Goal: Information Seeking & Learning: Compare options

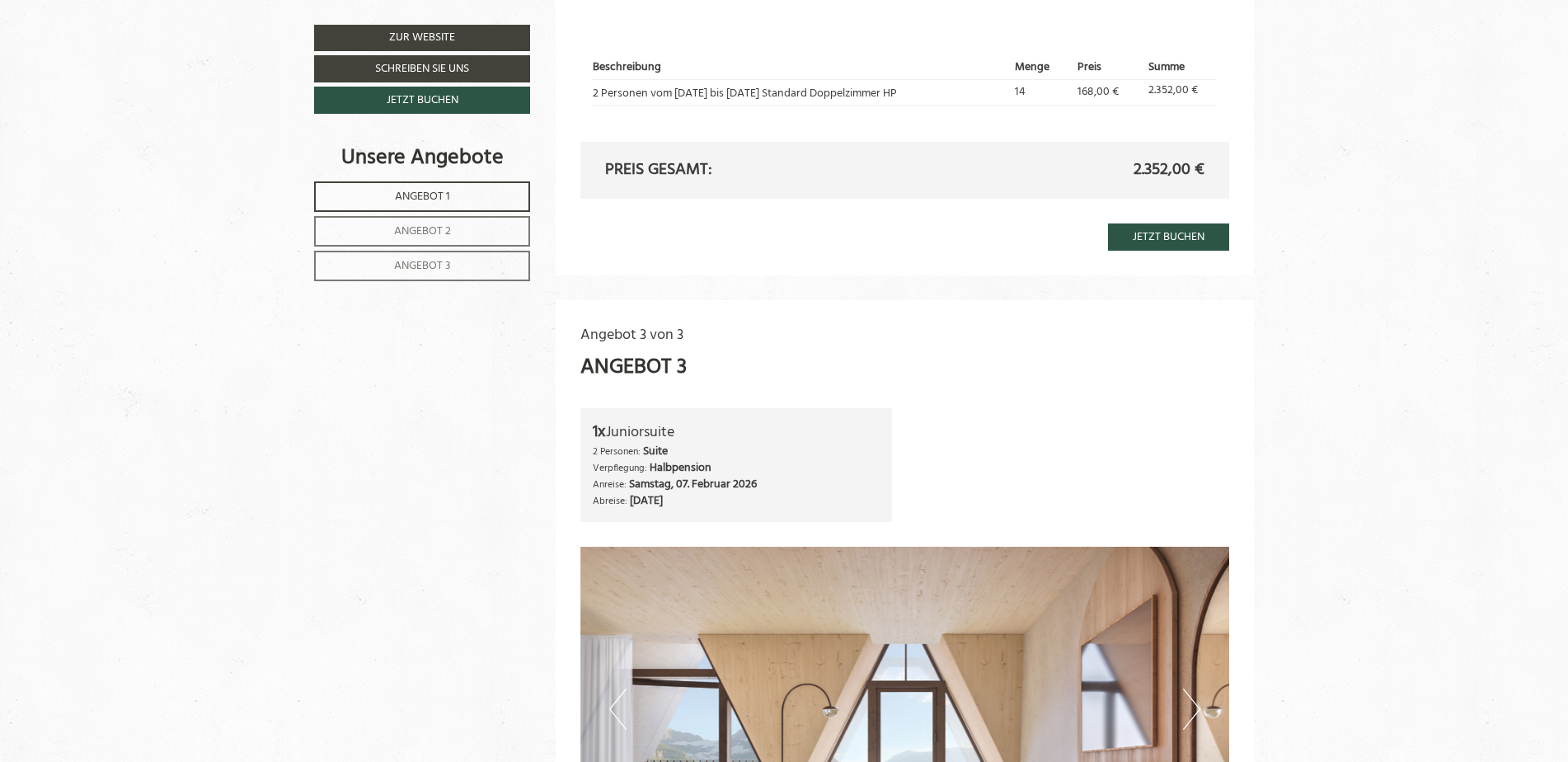
scroll to position [2968, 0]
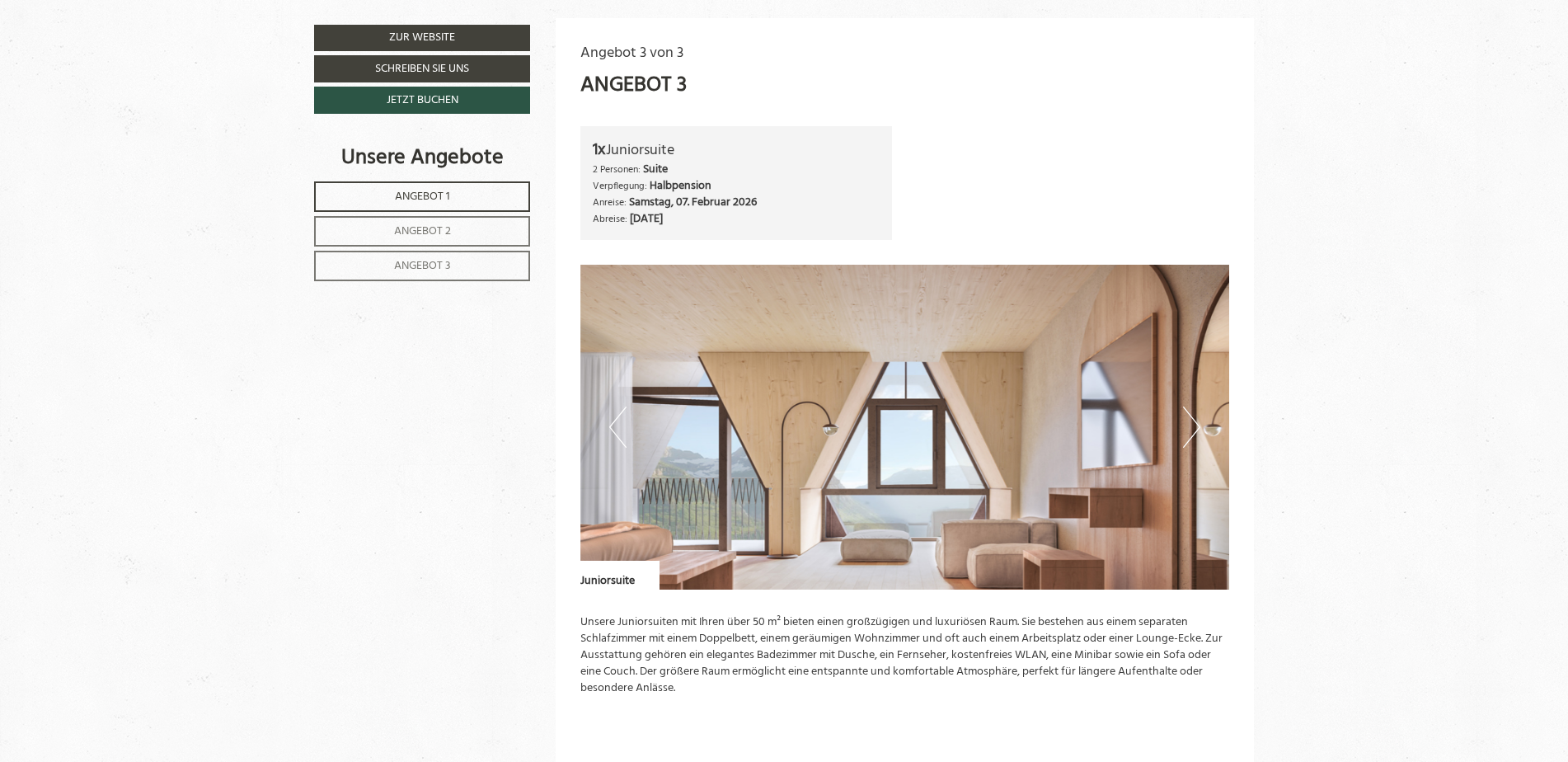
click at [1194, 428] on button "Next" at bounding box center [1191, 428] width 17 height 42
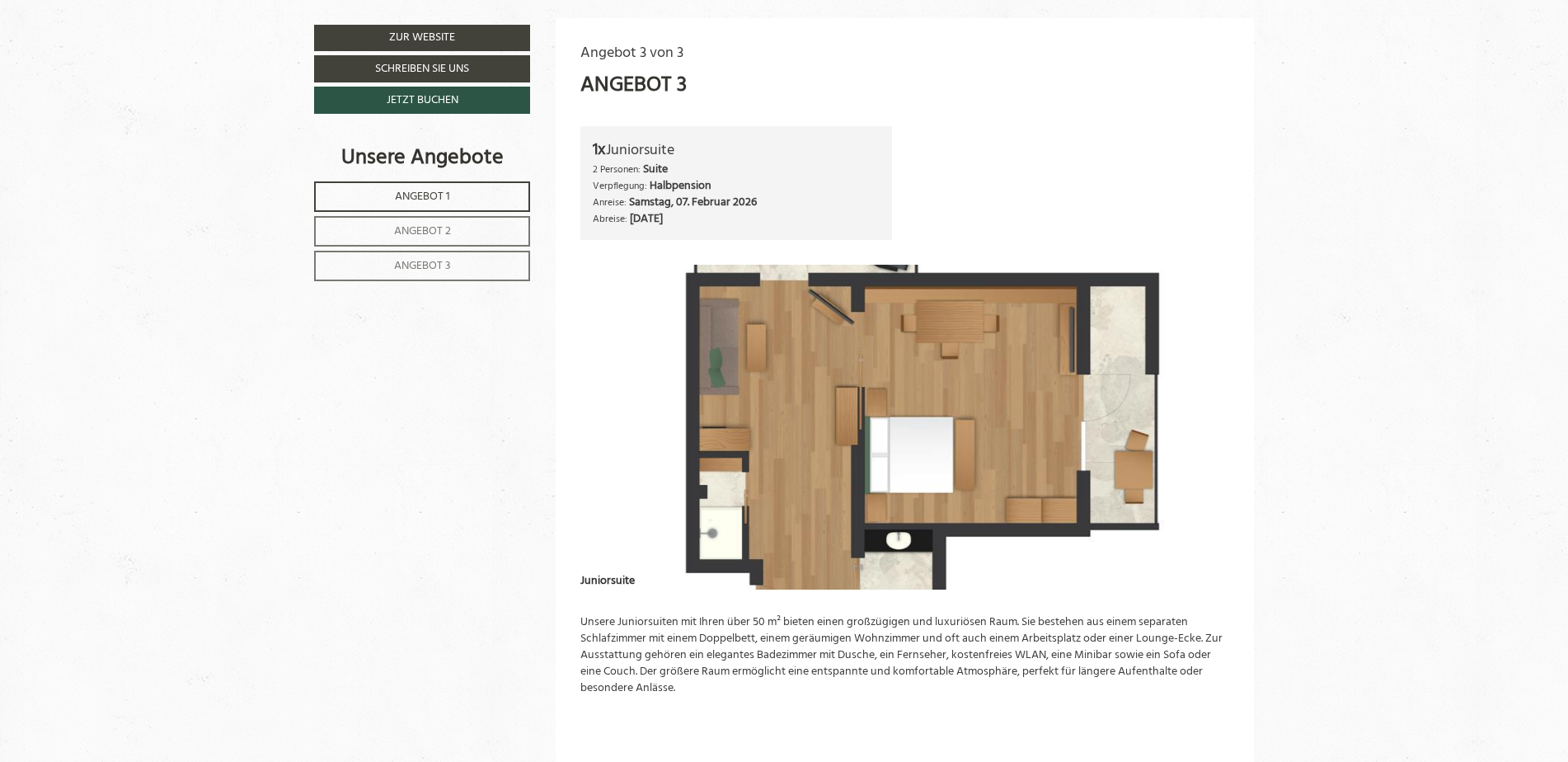
click at [1140, 400] on img at bounding box center [905, 427] width 650 height 324
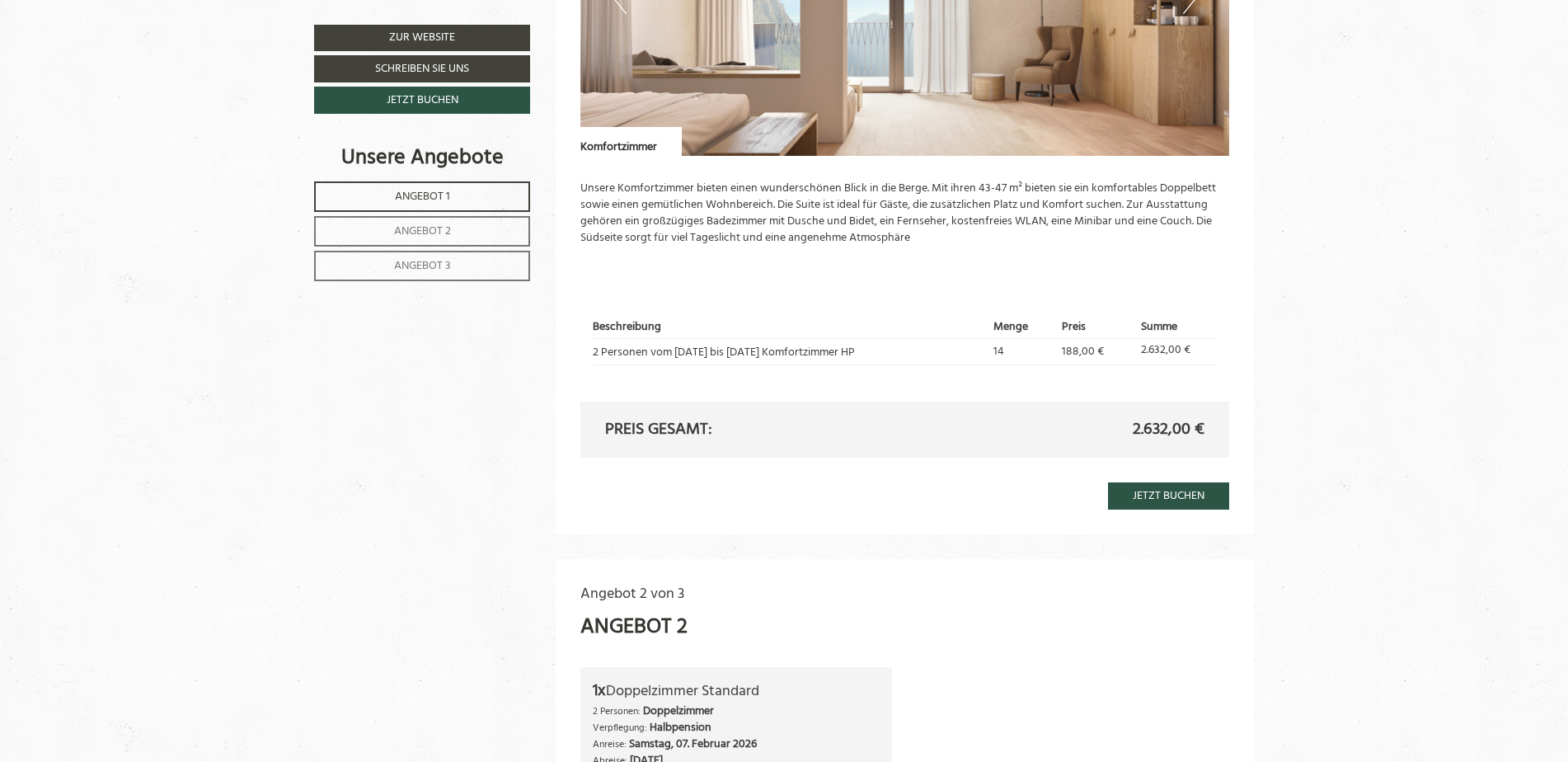
scroll to position [1154, 0]
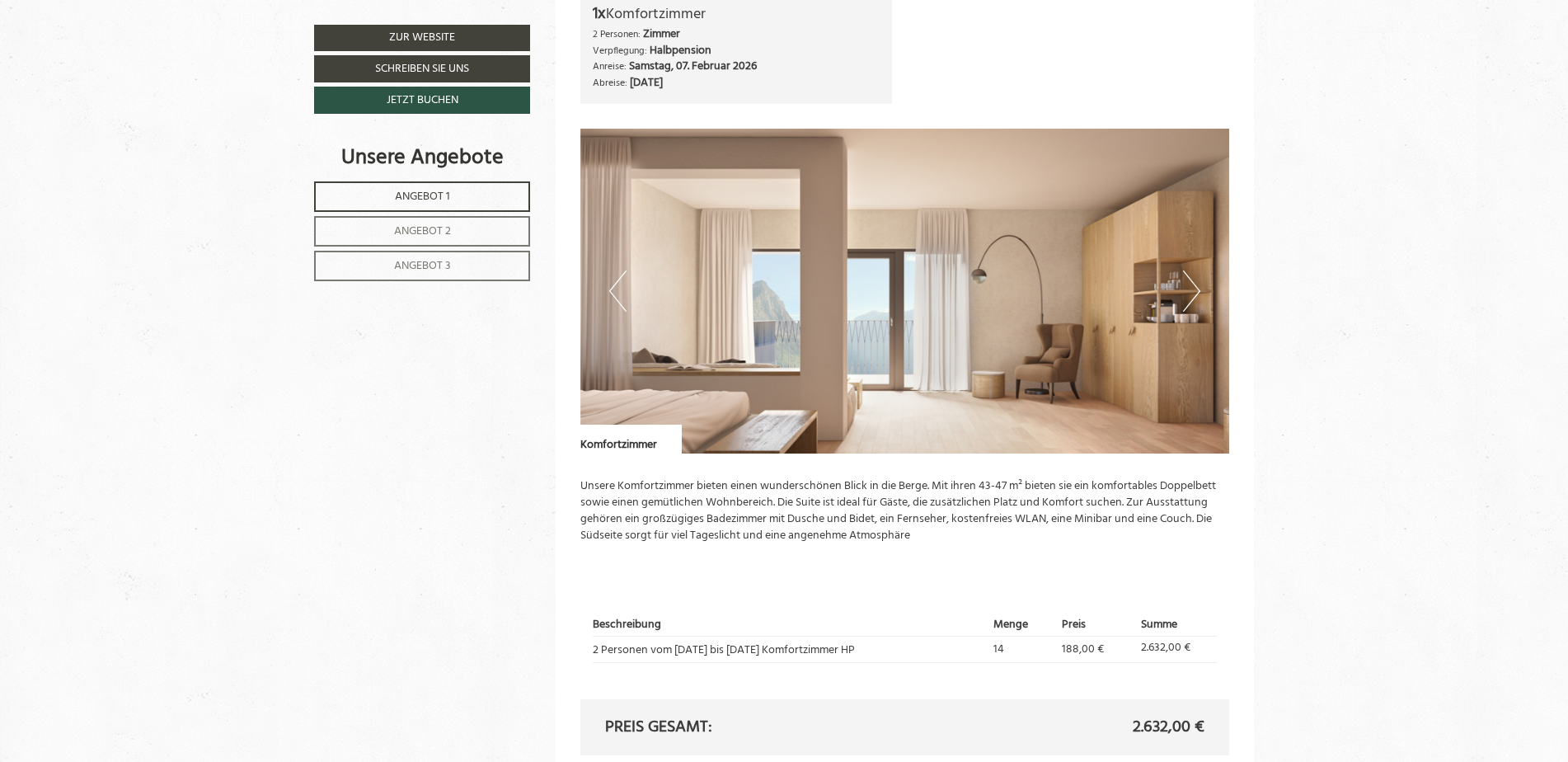
click at [1036, 341] on img at bounding box center [905, 291] width 650 height 324
click at [1191, 284] on button "Next" at bounding box center [1191, 291] width 17 height 42
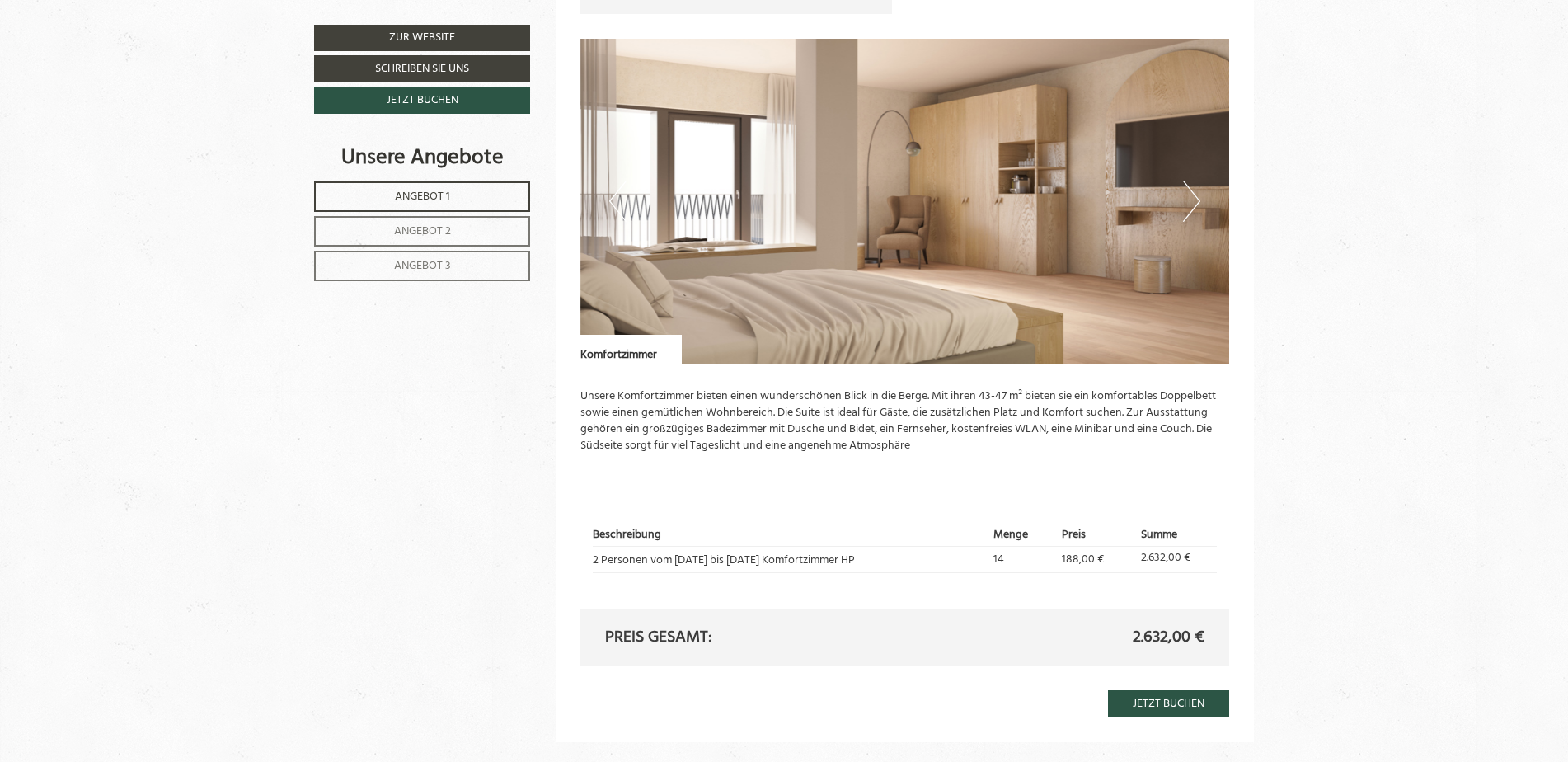
scroll to position [1402, 0]
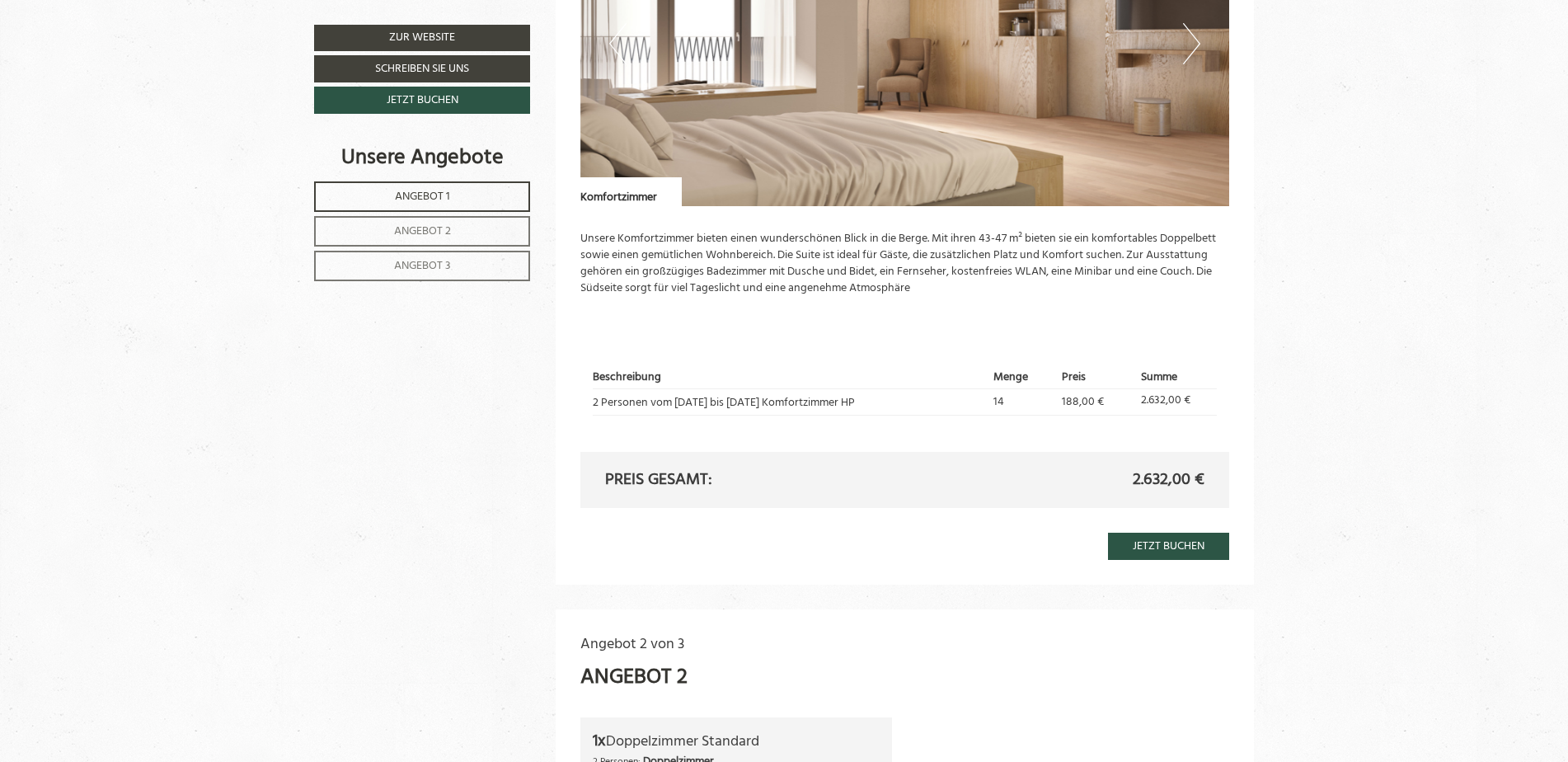
click at [1013, 125] on img at bounding box center [905, 43] width 650 height 324
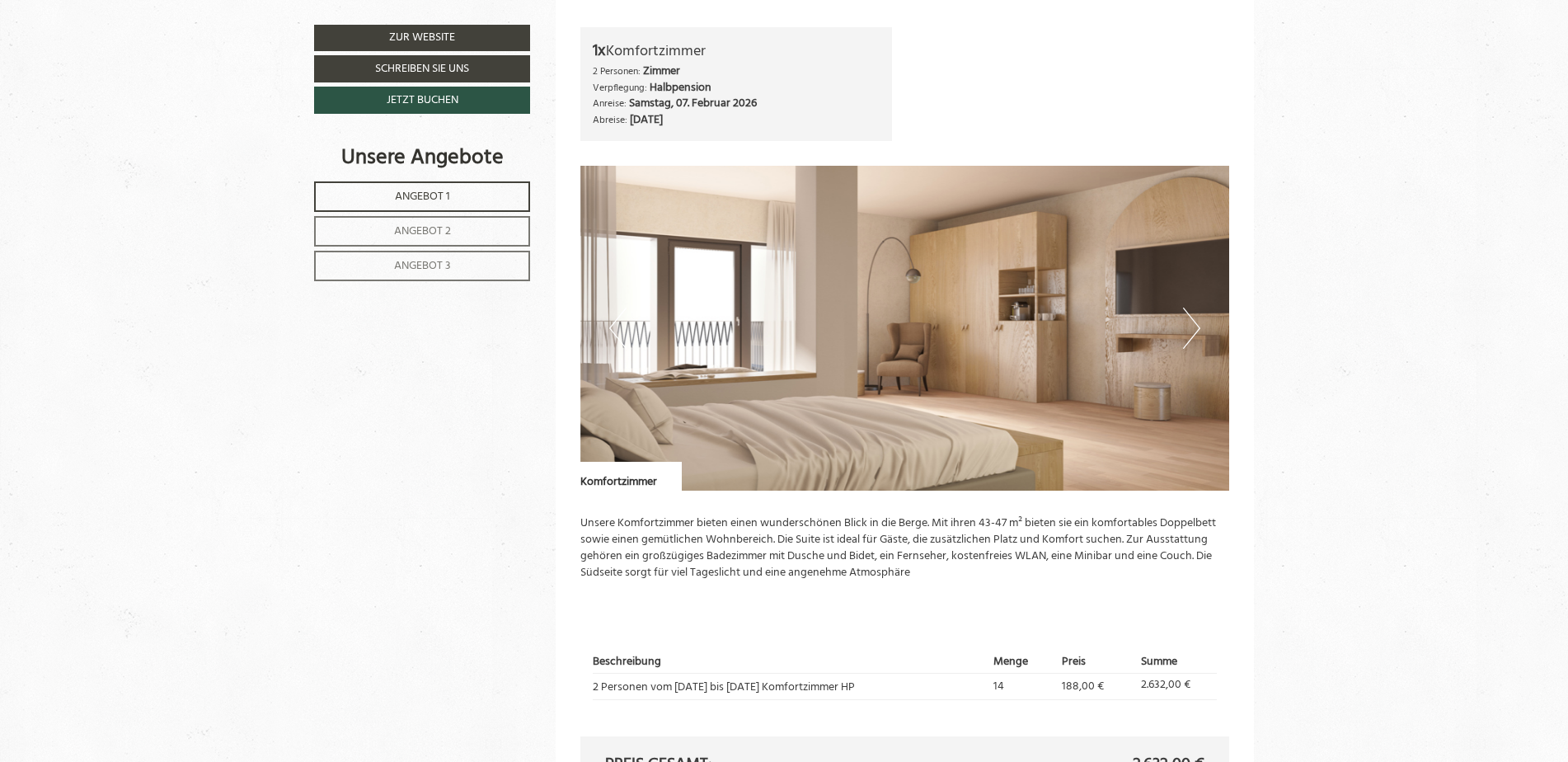
scroll to position [989, 0]
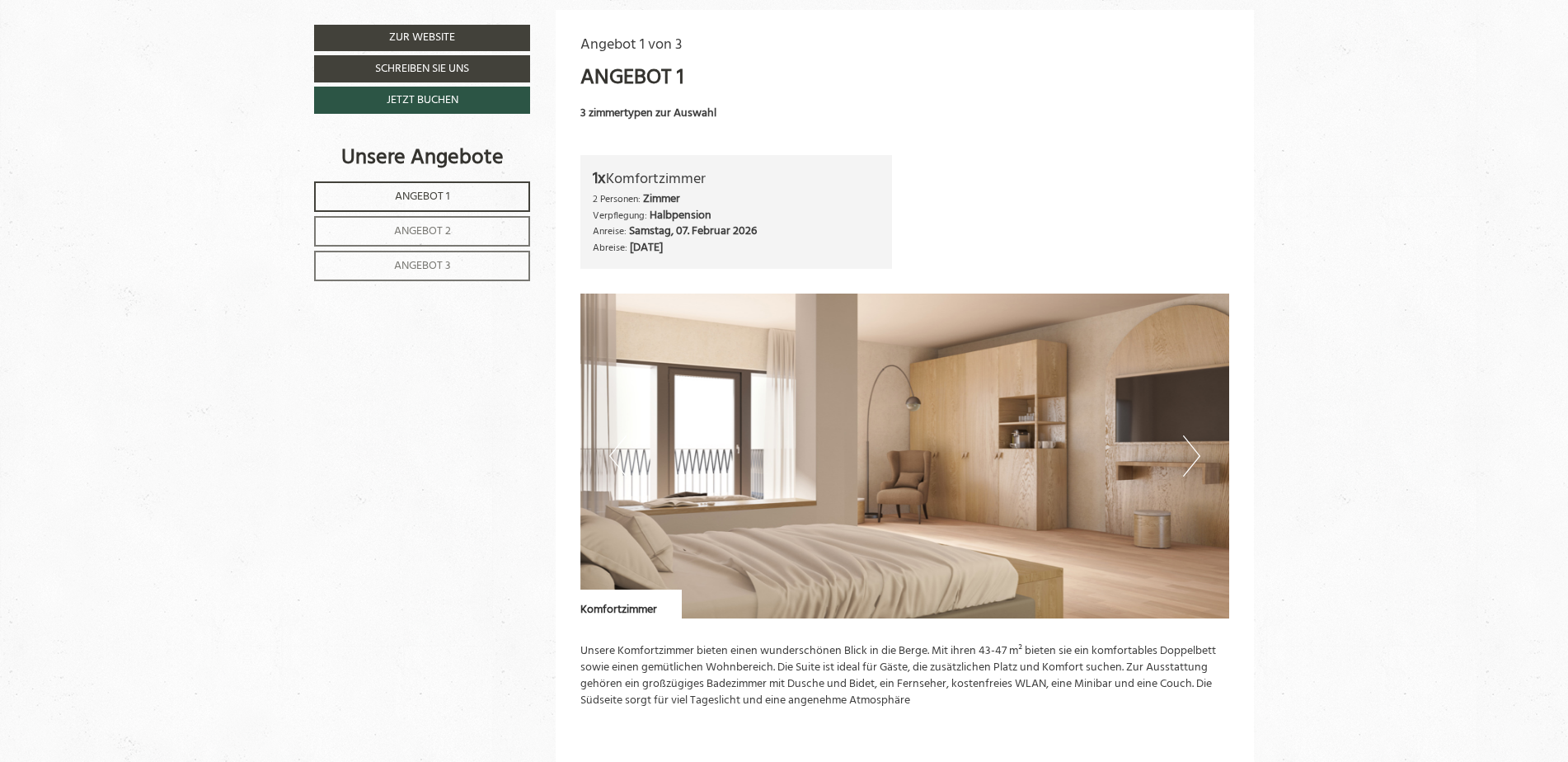
click at [1188, 458] on button "Next" at bounding box center [1191, 456] width 17 height 42
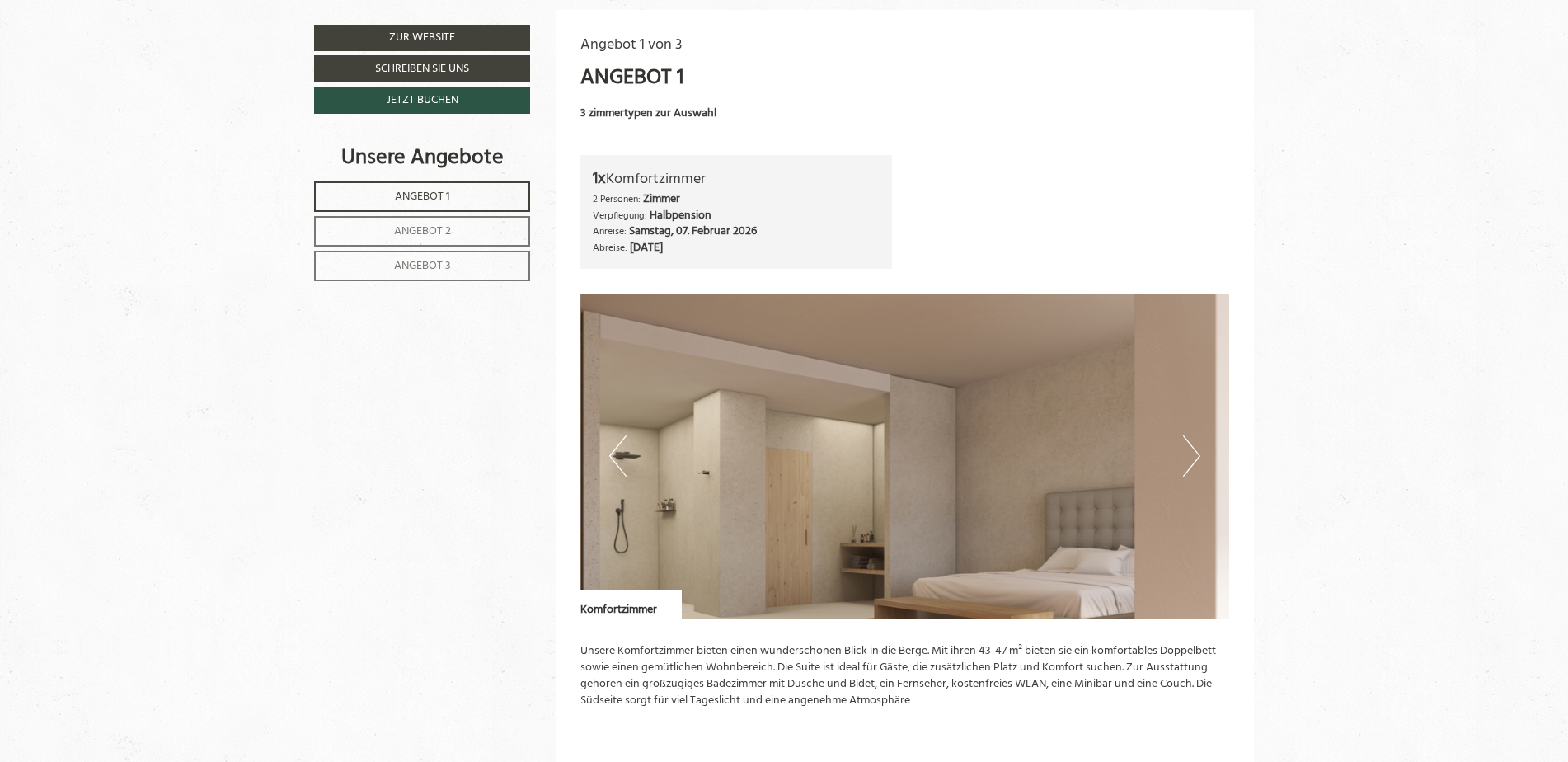
click at [1188, 458] on button "Next" at bounding box center [1191, 456] width 17 height 42
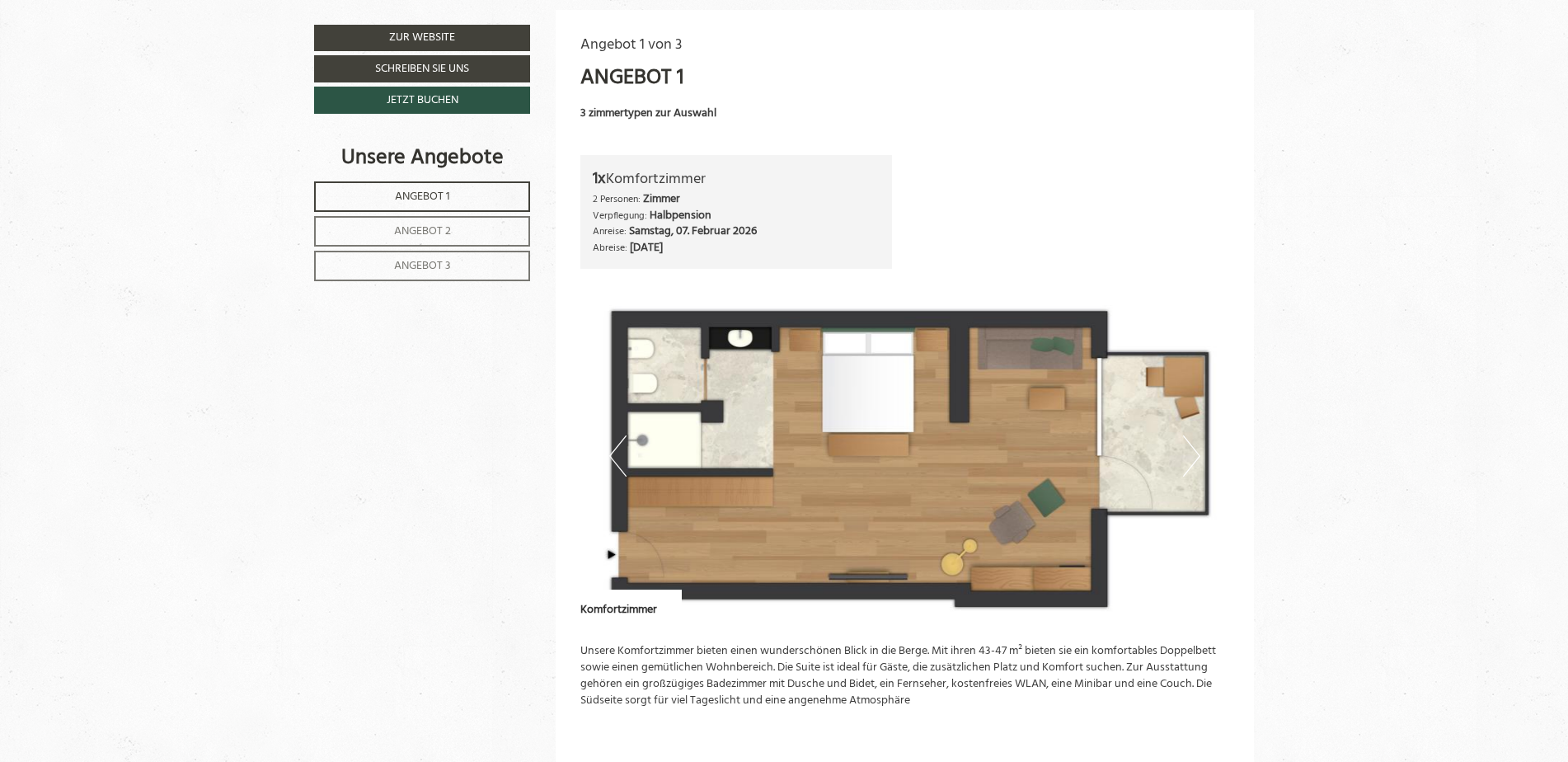
click at [619, 452] on button "Previous" at bounding box center [617, 456] width 17 height 42
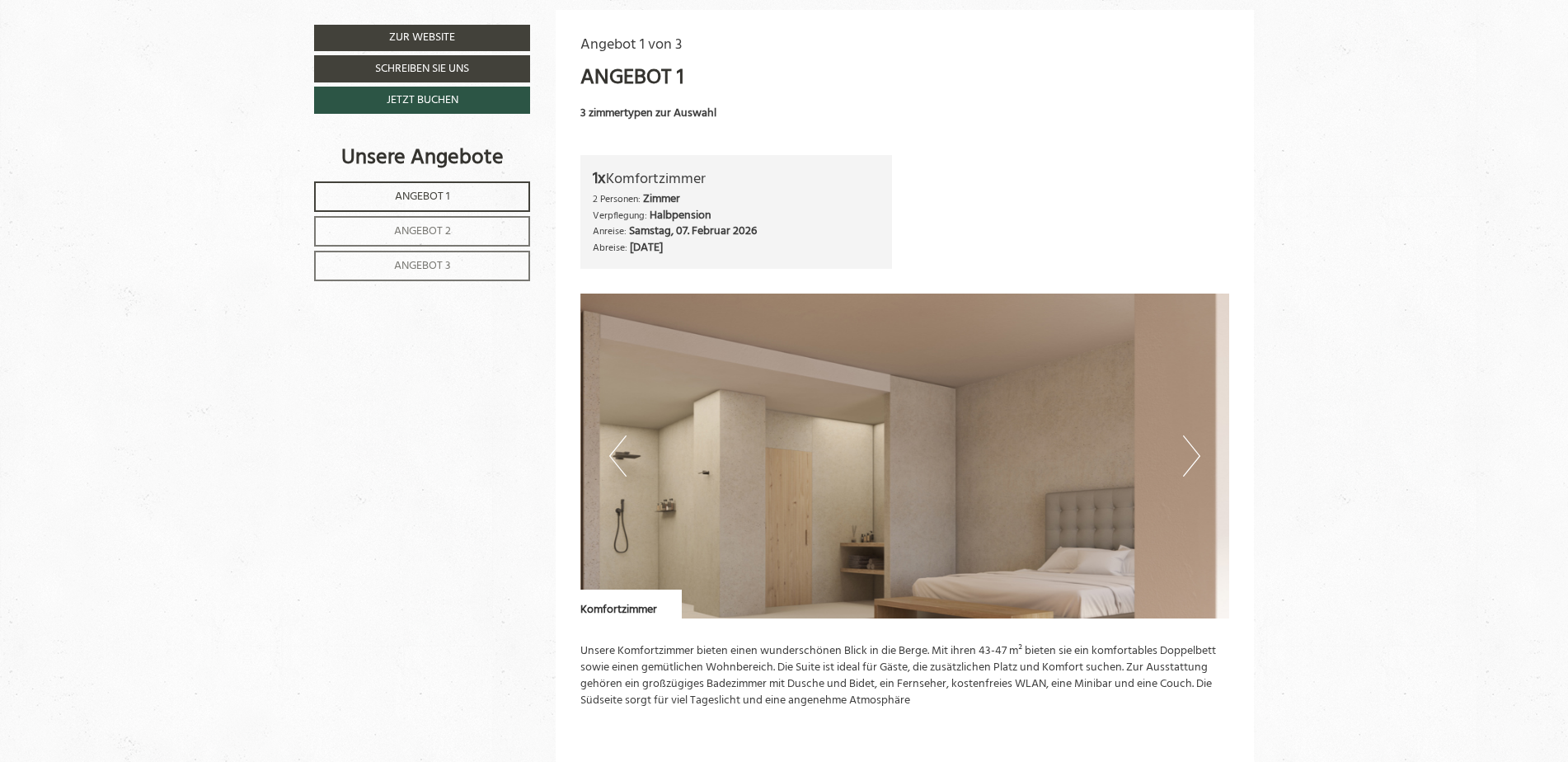
click at [1194, 459] on button "Next" at bounding box center [1191, 456] width 17 height 42
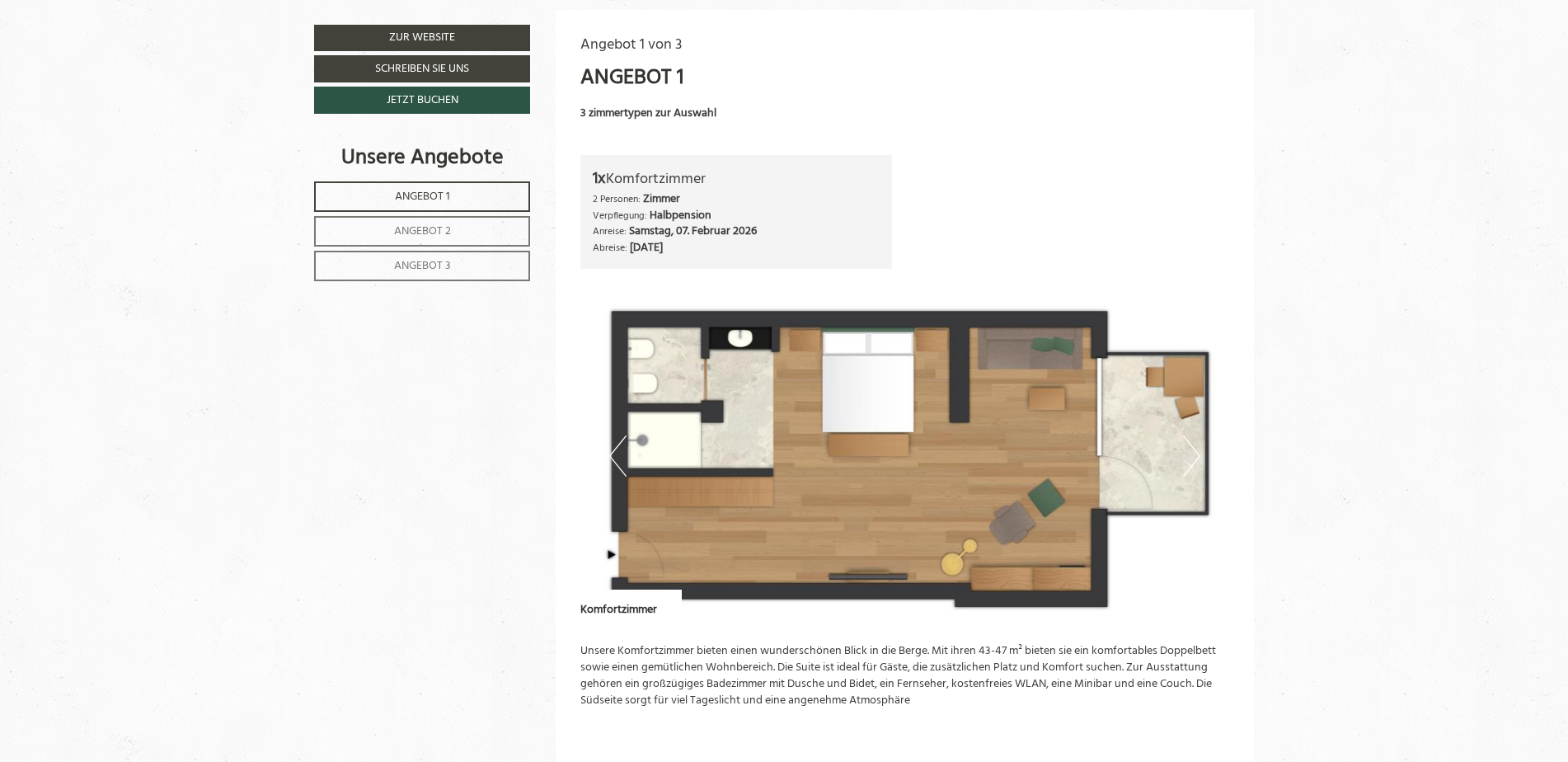
click at [1199, 450] on button "Next" at bounding box center [1191, 456] width 17 height 42
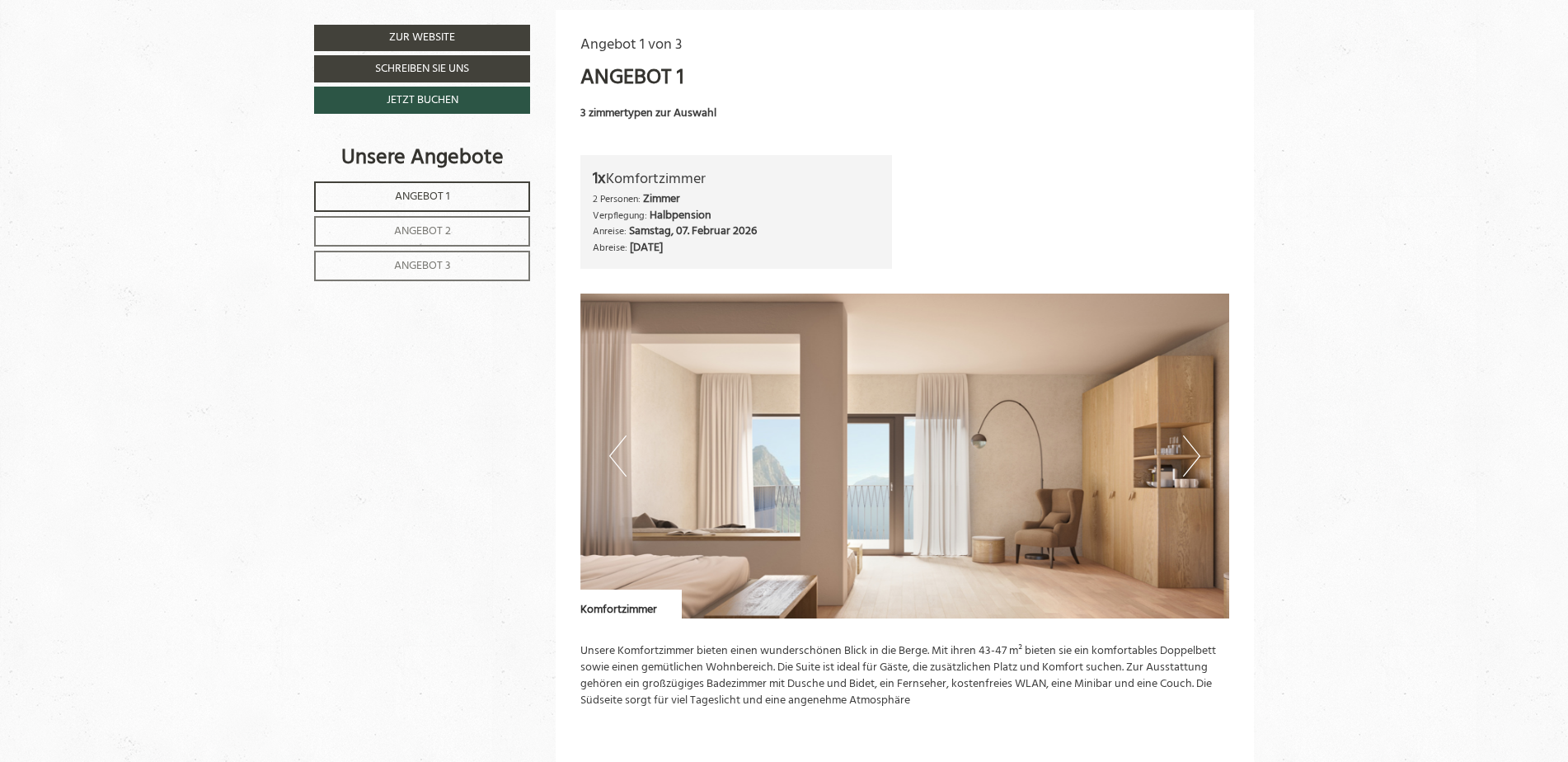
click at [425, 197] on span "Angebot 1" at bounding box center [423, 196] width 55 height 19
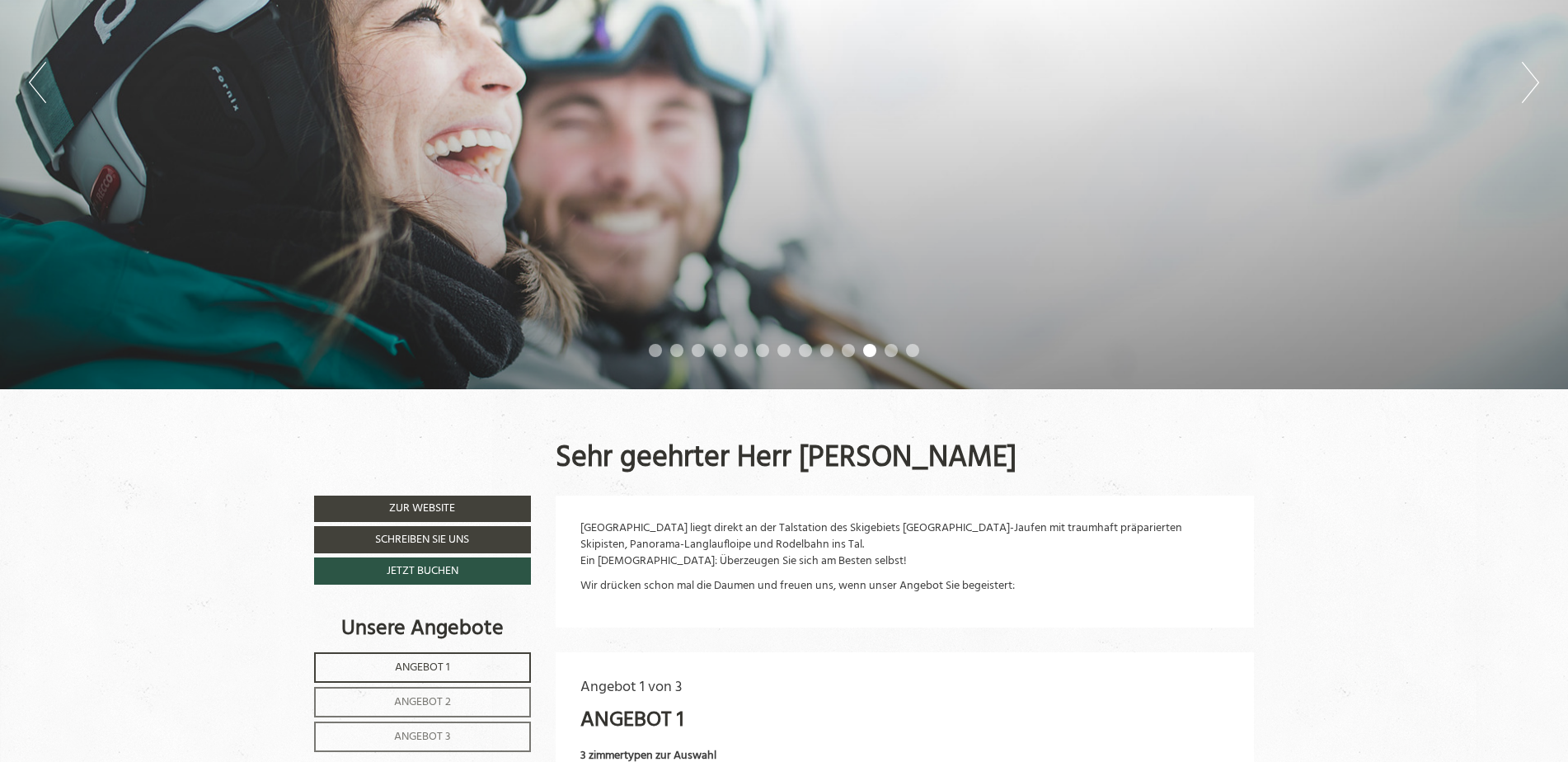
scroll to position [339, 0]
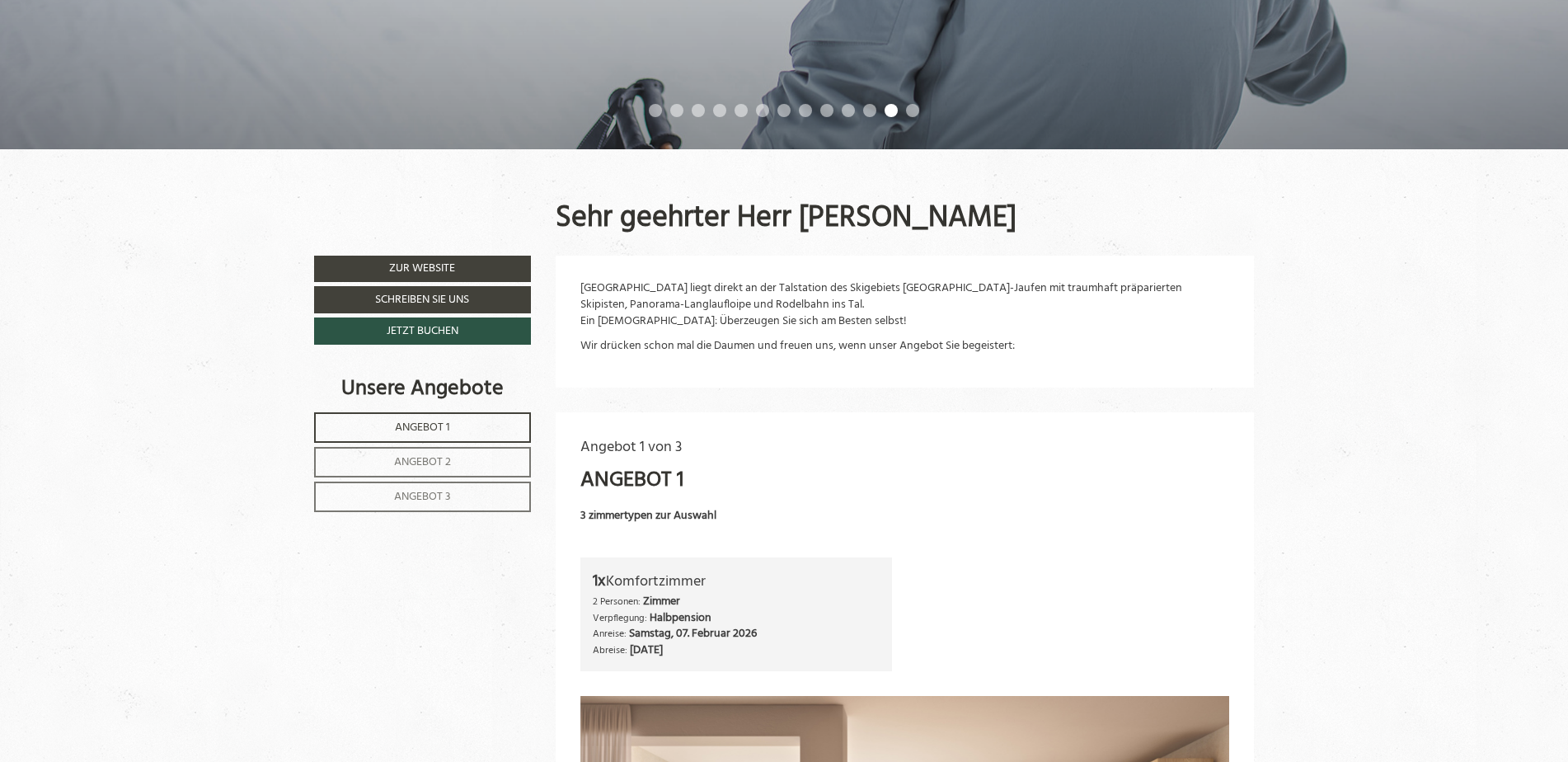
click at [445, 457] on span "Angebot 2" at bounding box center [423, 462] width 57 height 19
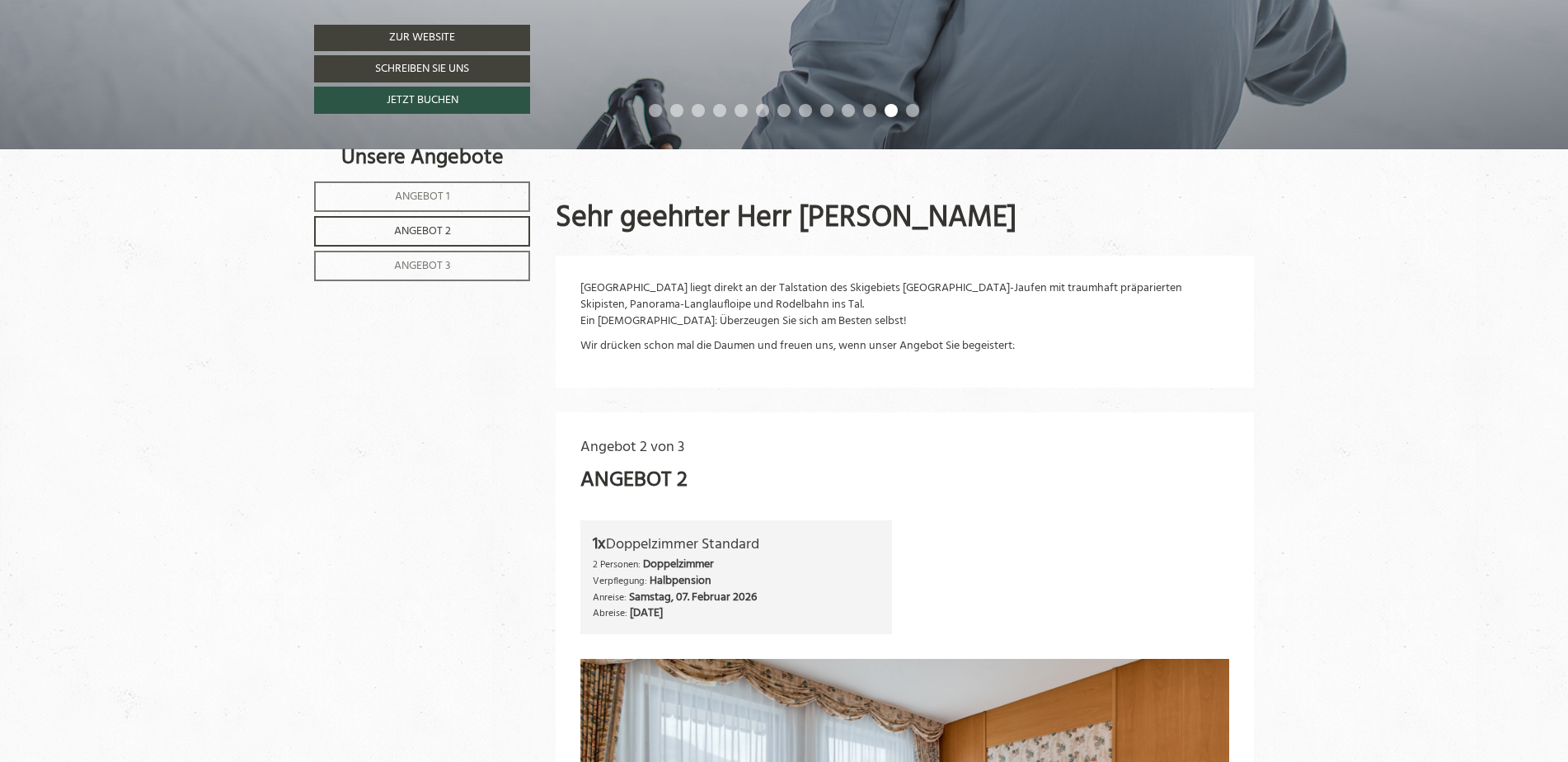
scroll to position [999, 0]
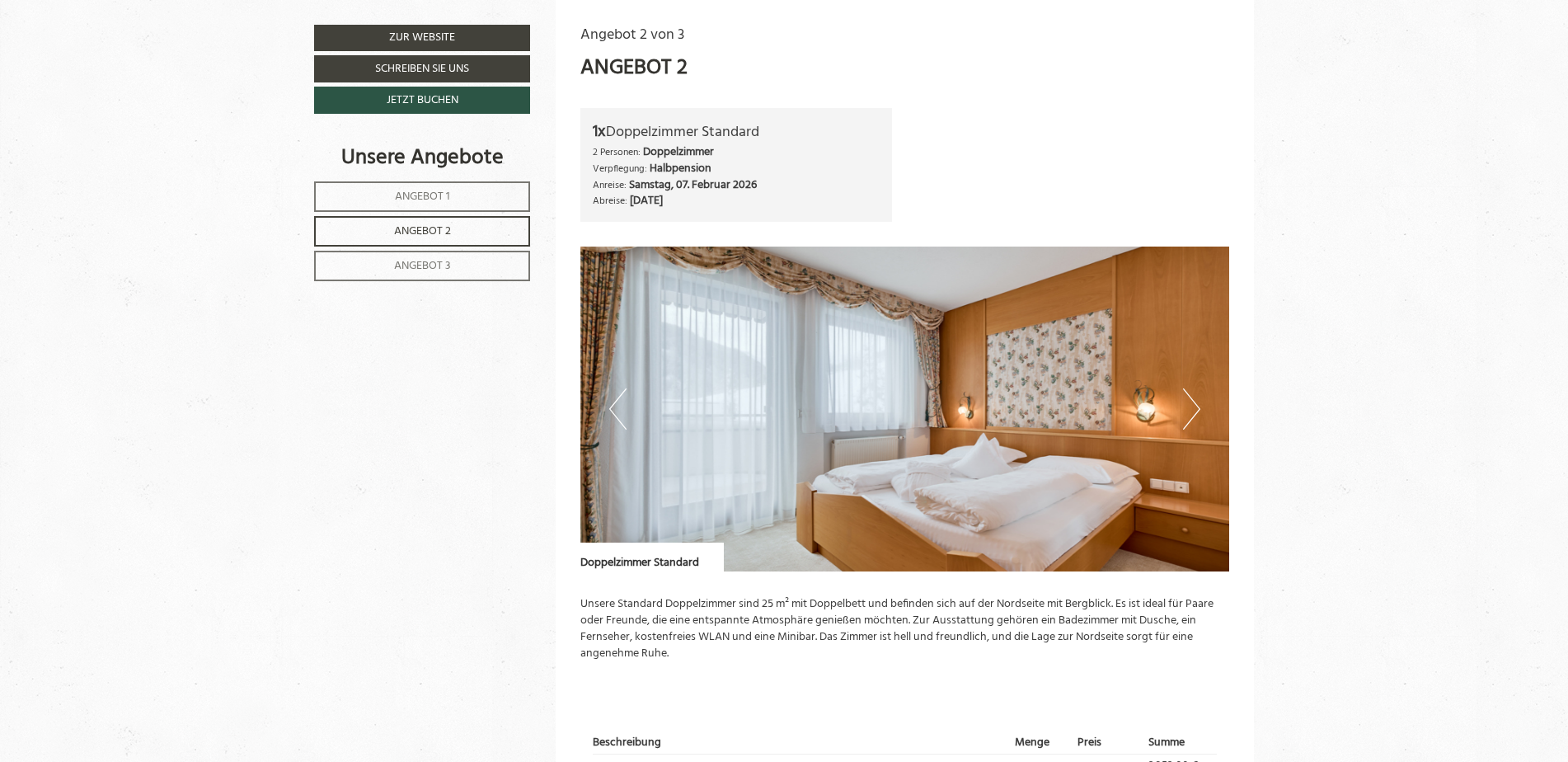
click at [391, 267] on link "Angebot 3" at bounding box center [423, 265] width 216 height 31
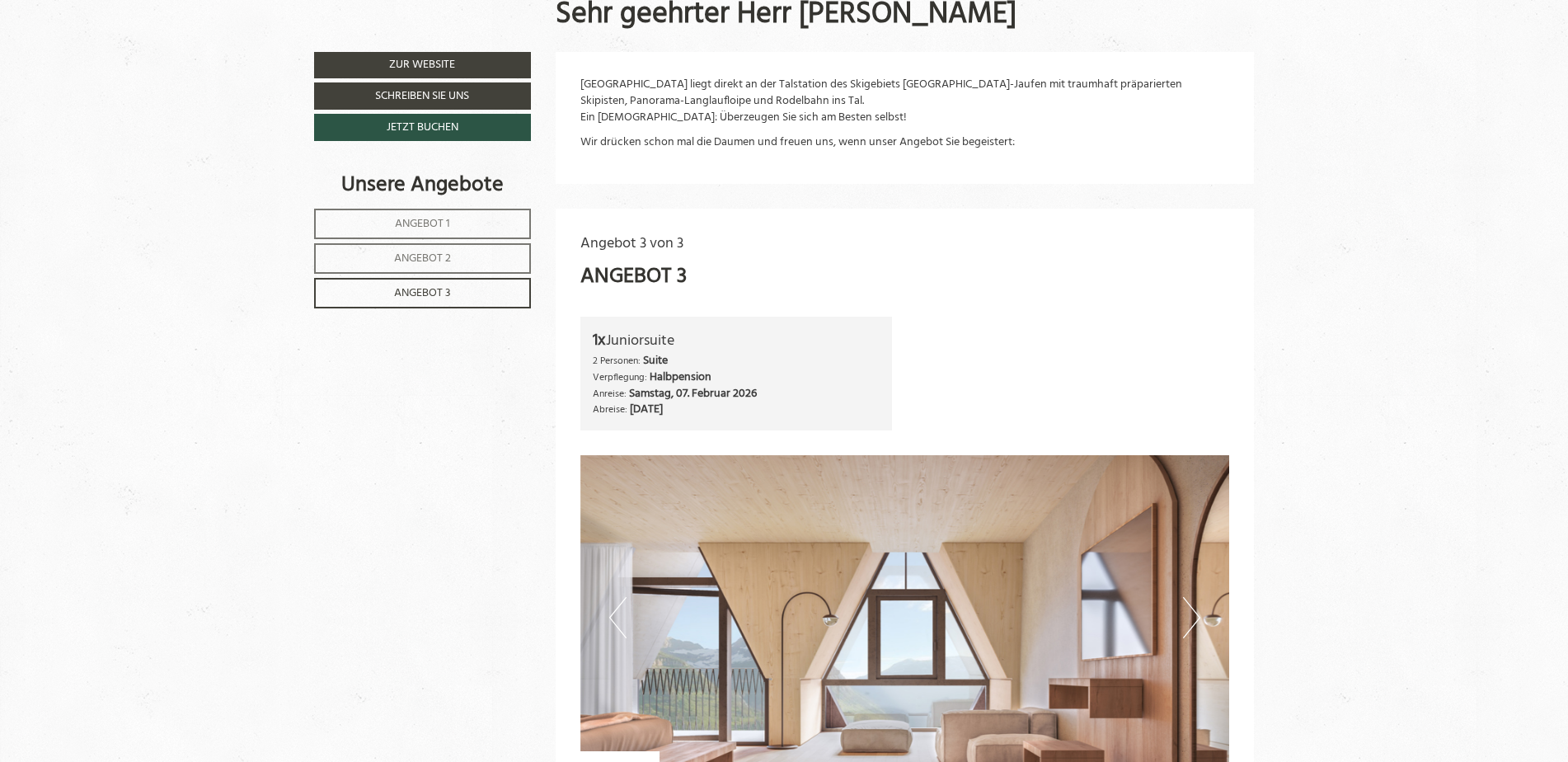
scroll to position [752, 0]
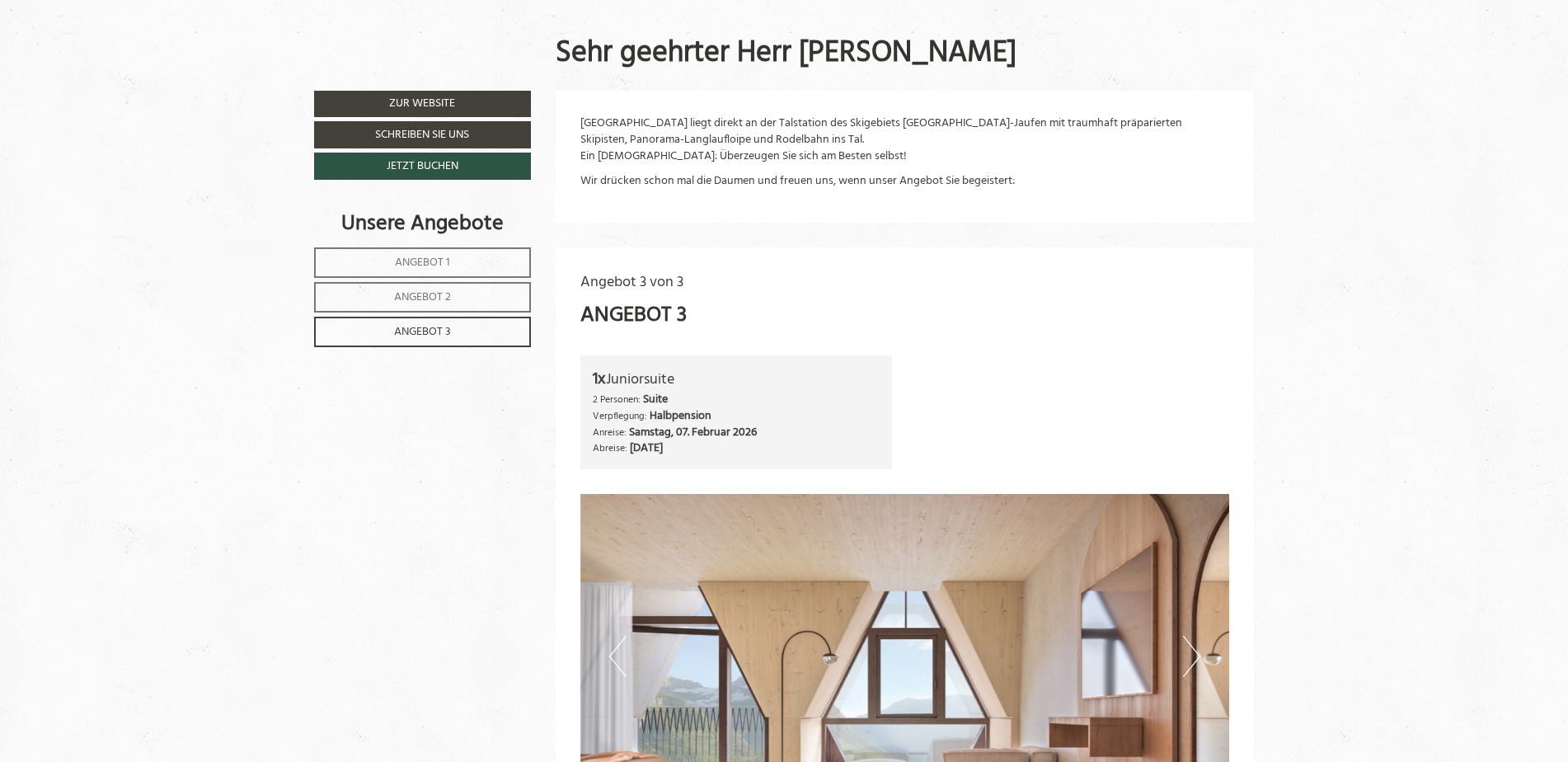
click at [437, 265] on span "Angebot 1" at bounding box center [423, 262] width 55 height 19
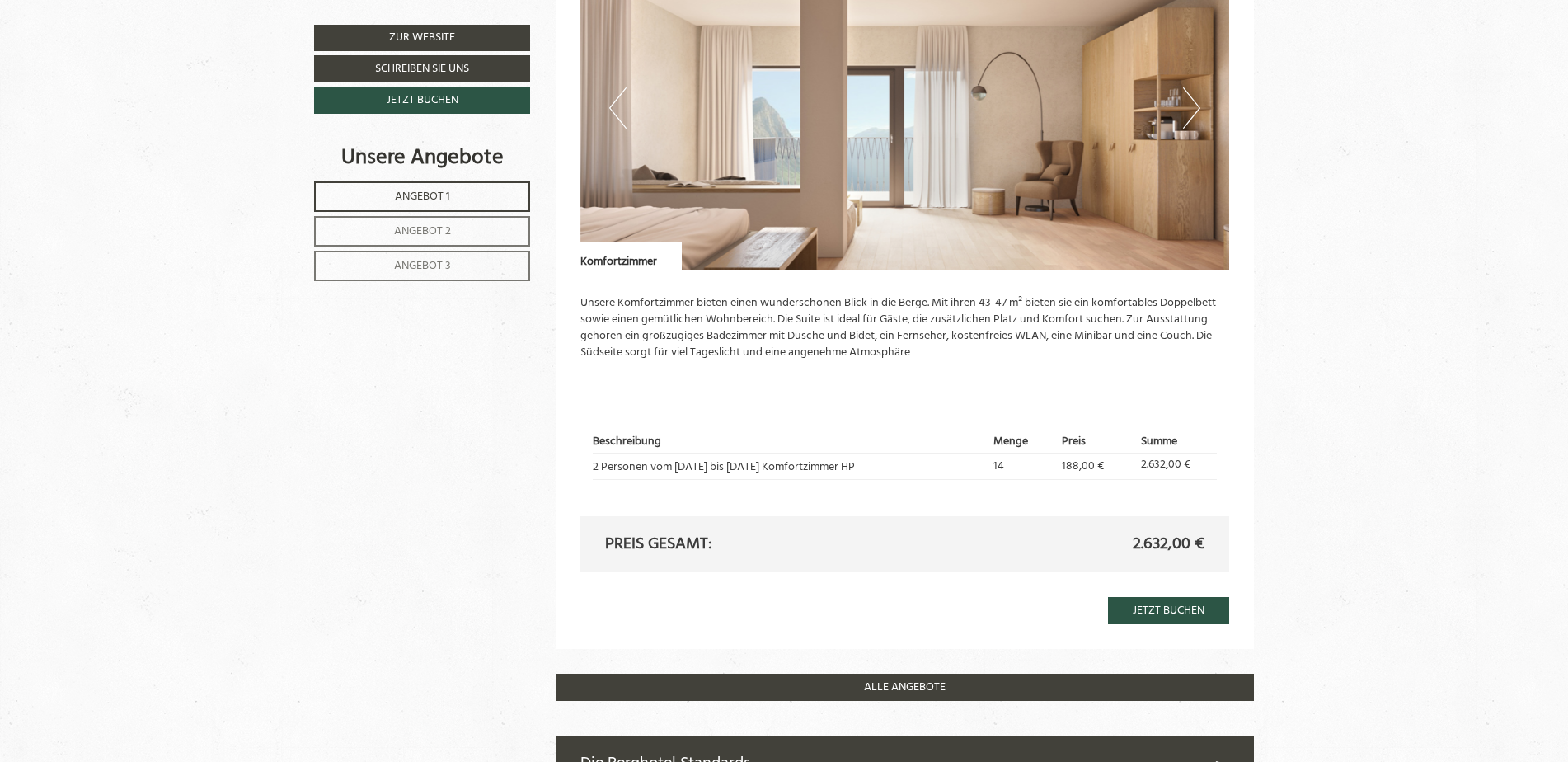
scroll to position [1329, 0]
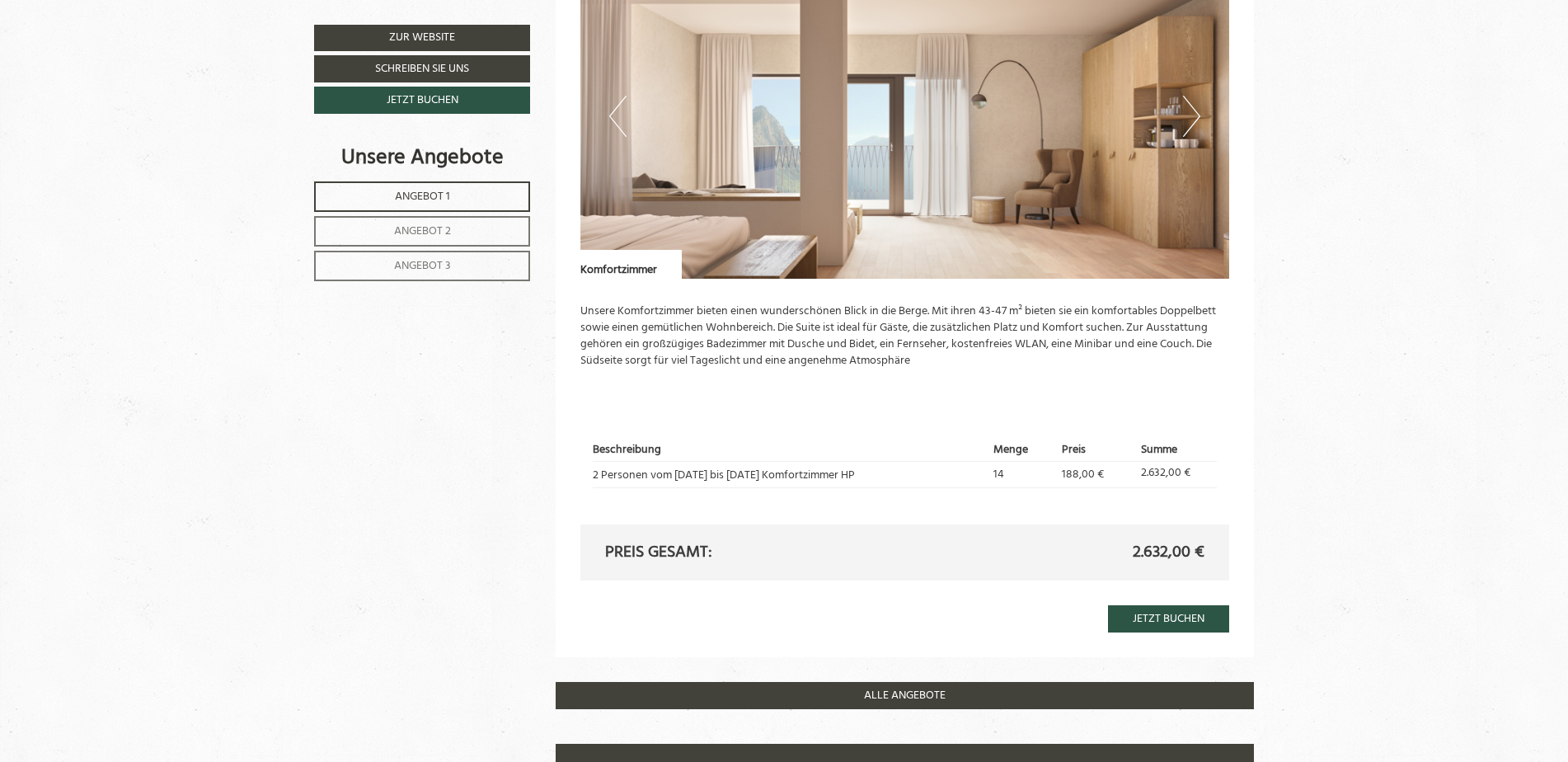
click at [1191, 111] on button "Next" at bounding box center [1191, 116] width 17 height 42
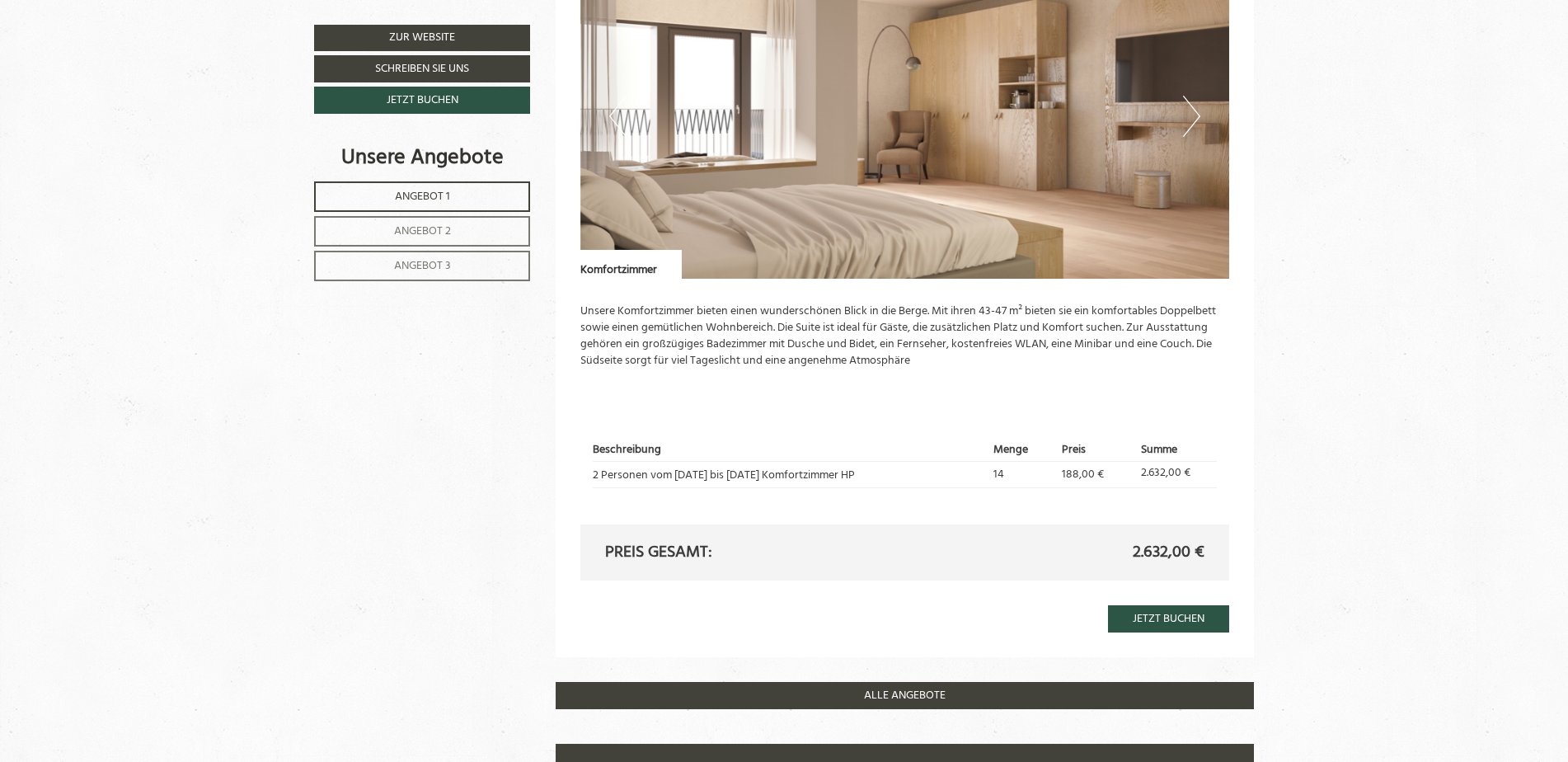
click at [1191, 111] on button "Next" at bounding box center [1191, 116] width 17 height 42
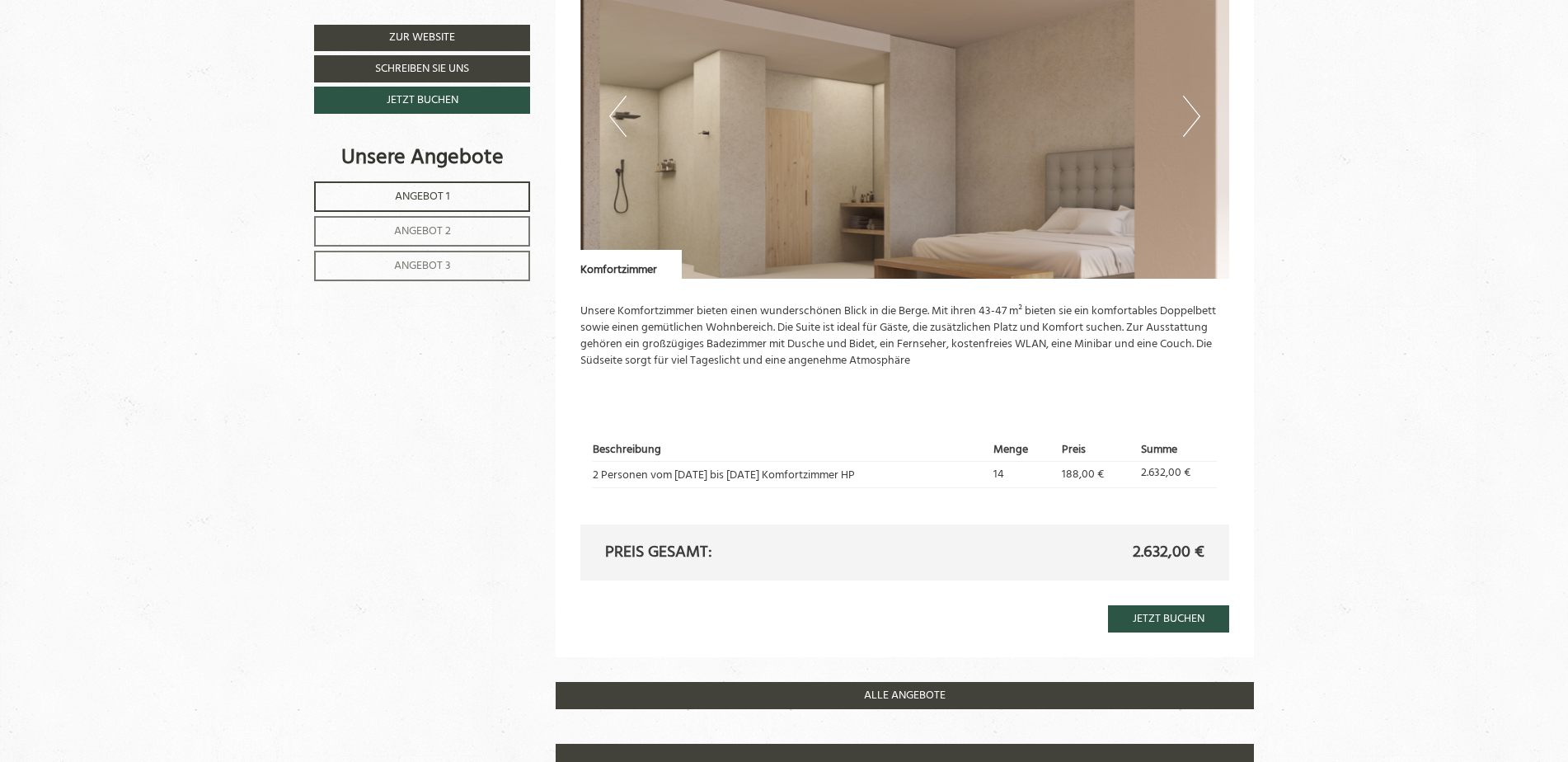
click at [836, 130] on img at bounding box center [905, 116] width 650 height 324
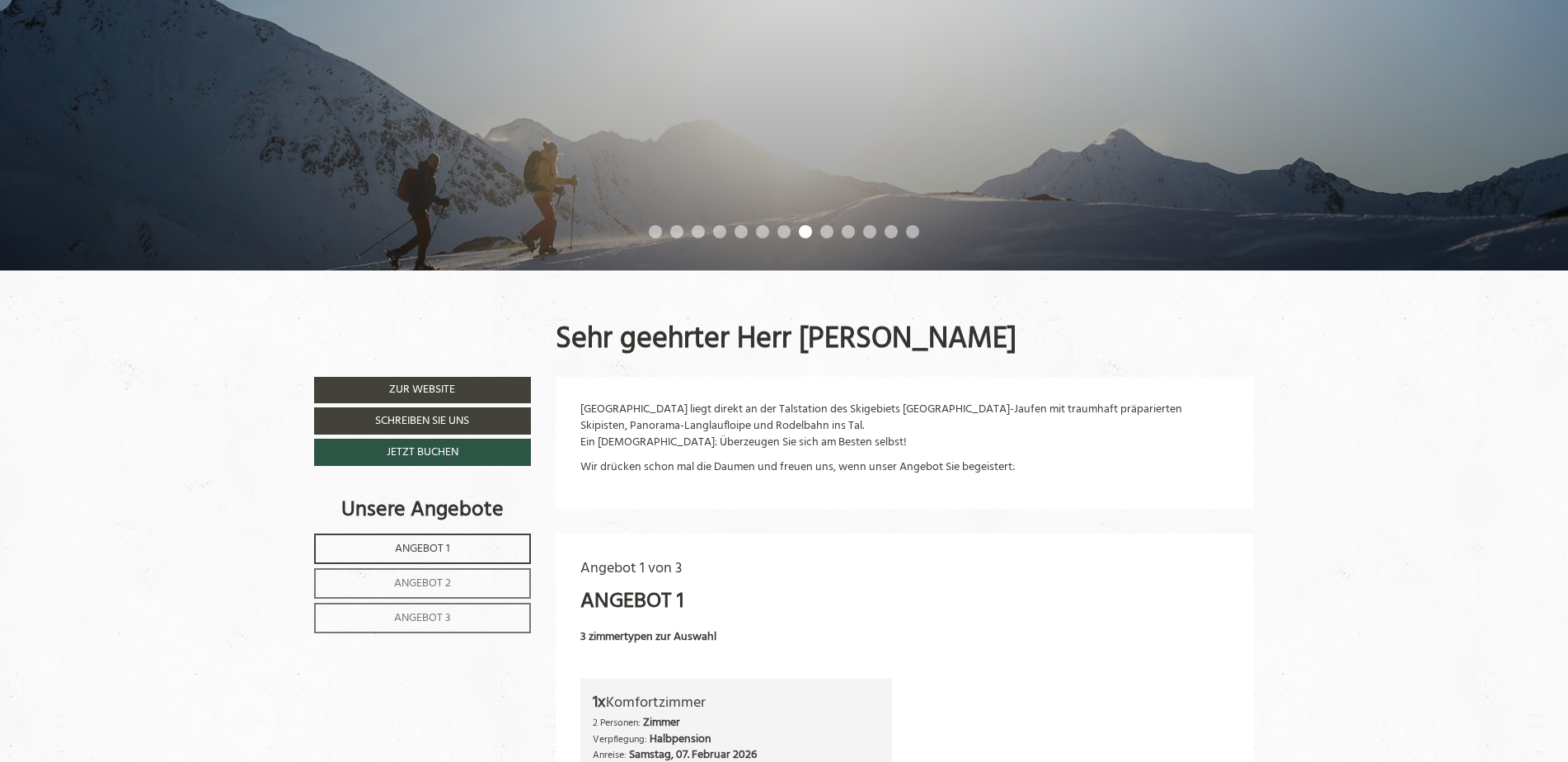
scroll to position [834, 0]
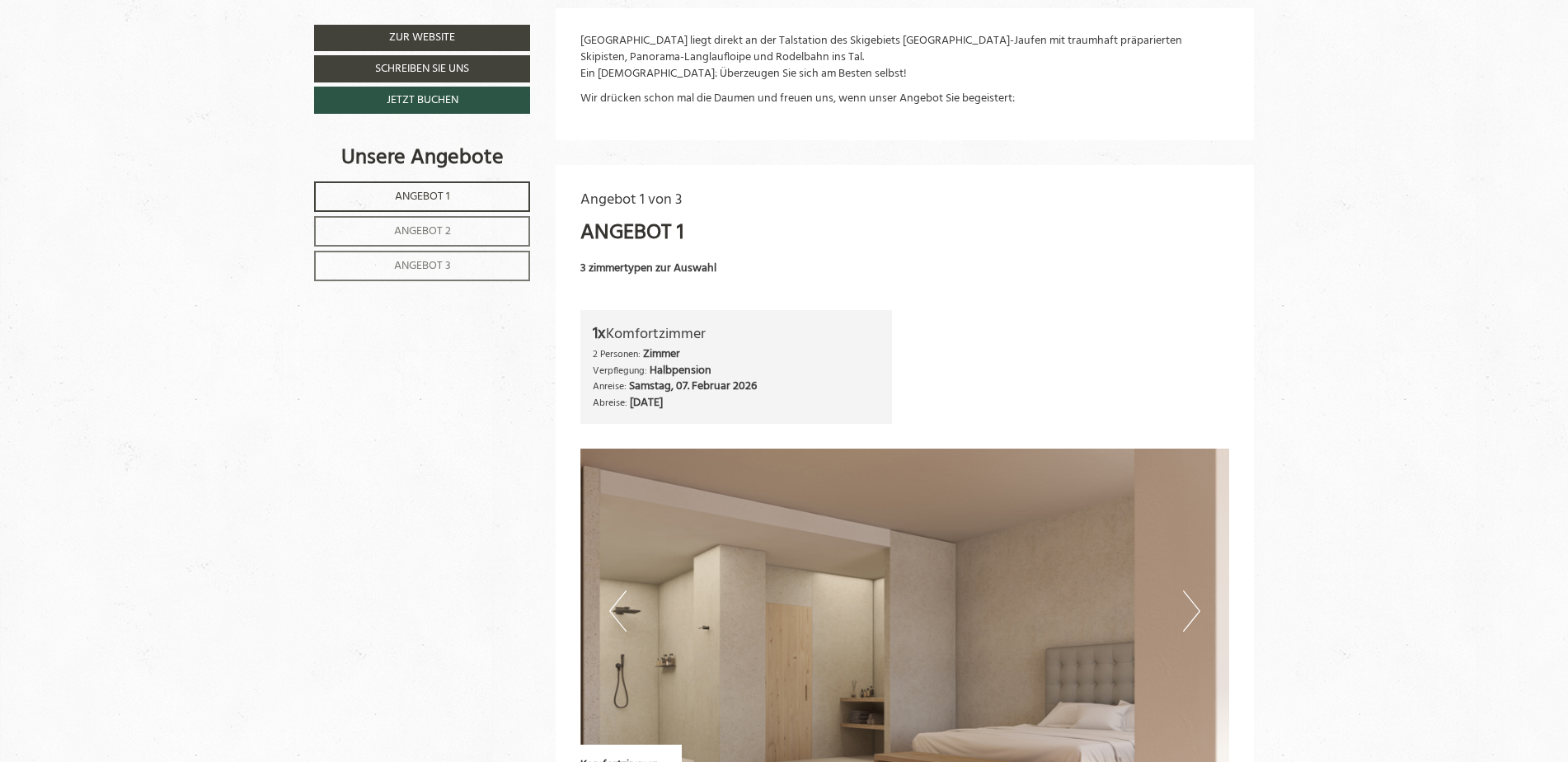
click at [408, 260] on span "Angebot 3" at bounding box center [423, 265] width 57 height 19
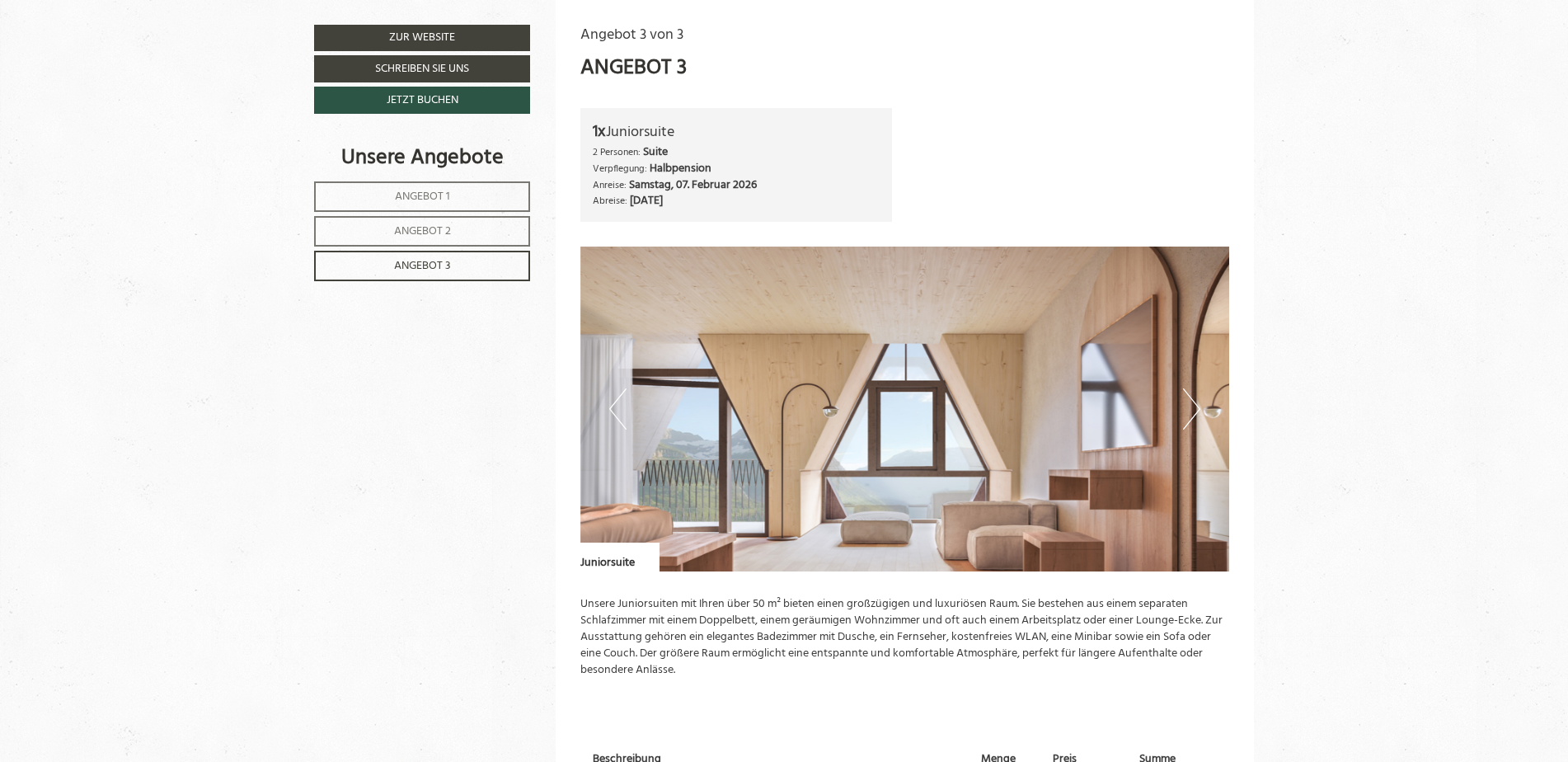
click at [1195, 404] on button "Next" at bounding box center [1191, 409] width 17 height 42
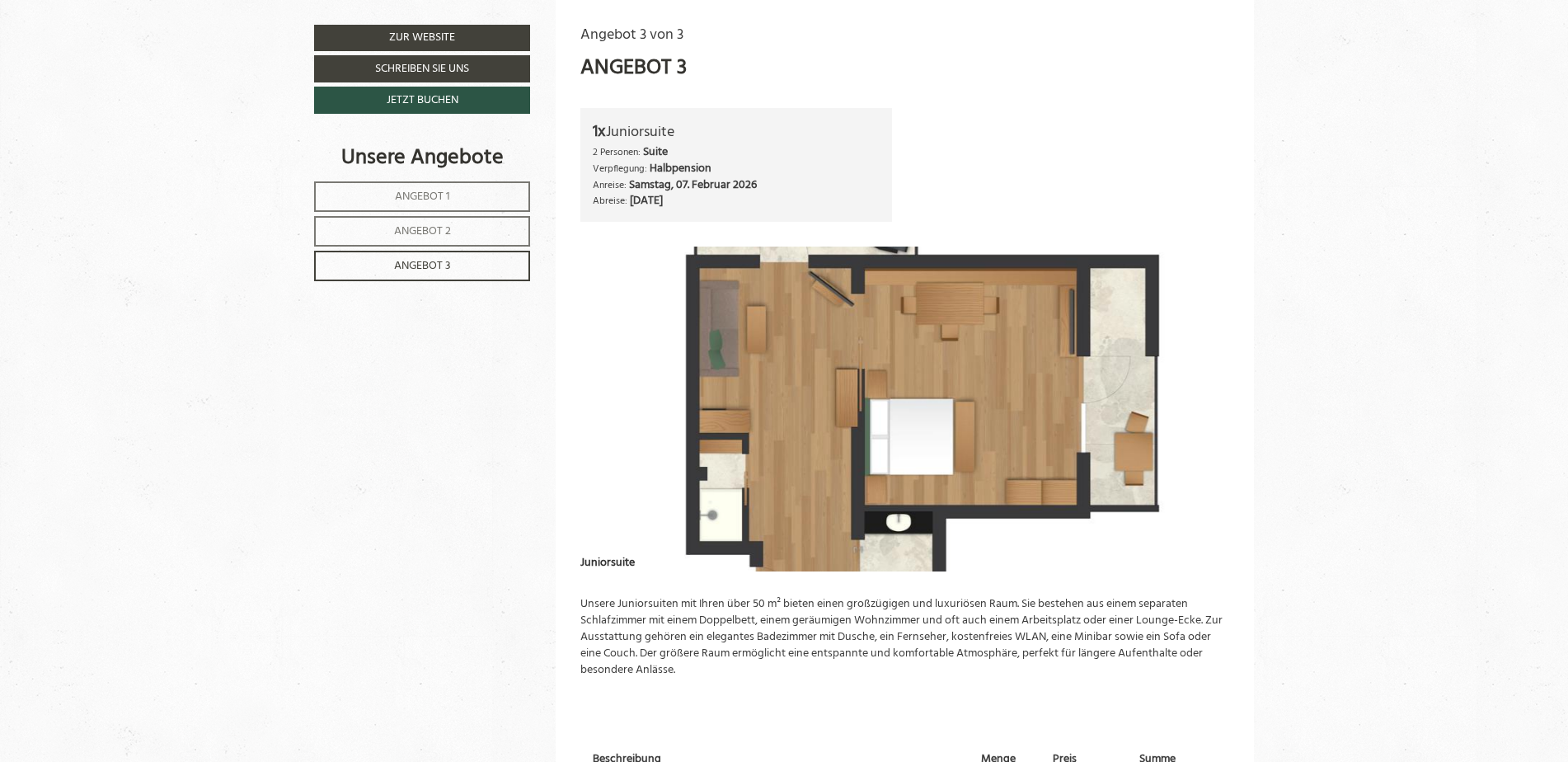
click at [1195, 404] on button "Next" at bounding box center [1191, 409] width 17 height 42
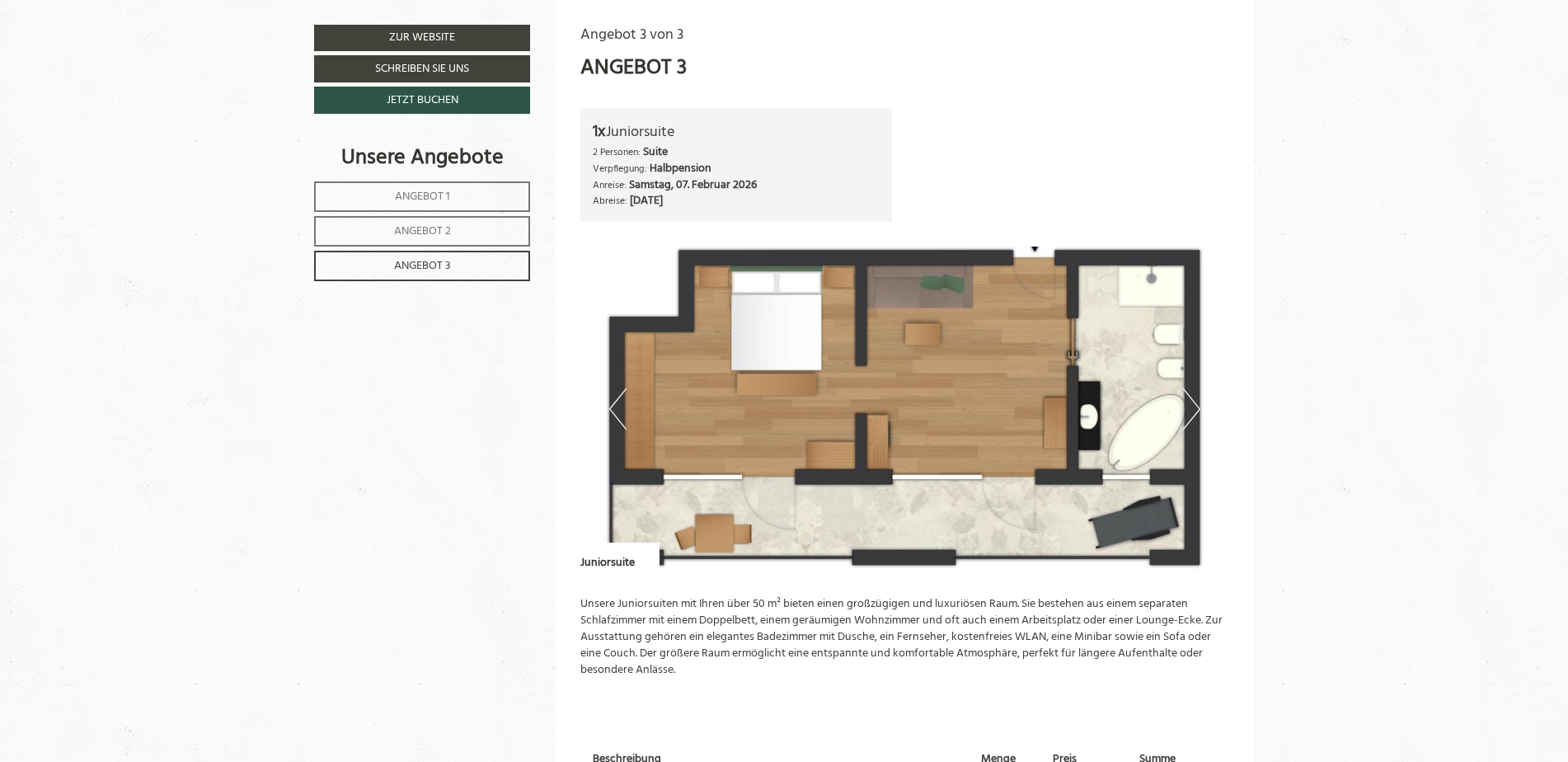
click at [1195, 404] on button "Next" at bounding box center [1191, 409] width 17 height 42
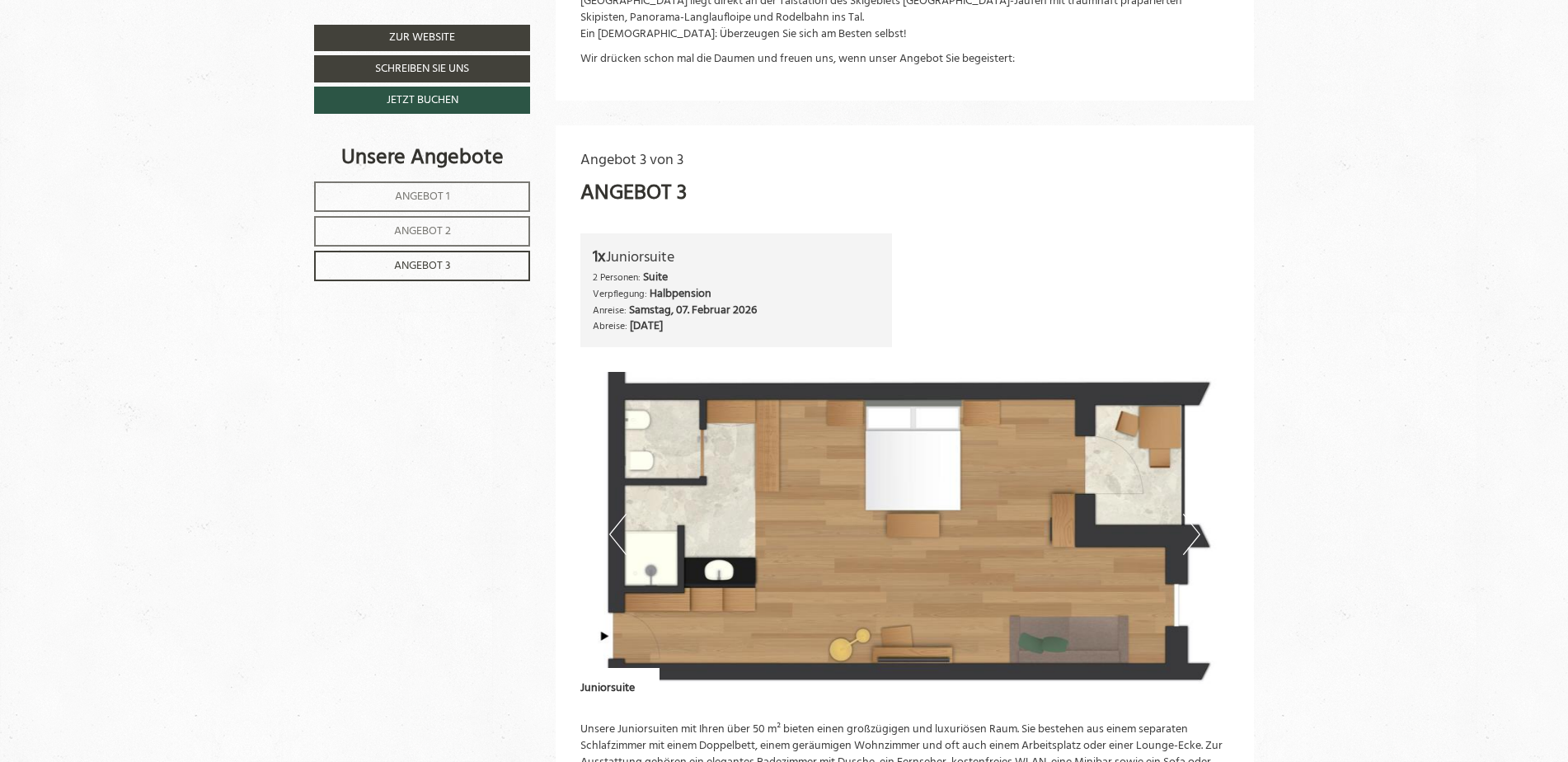
scroll to position [339, 0]
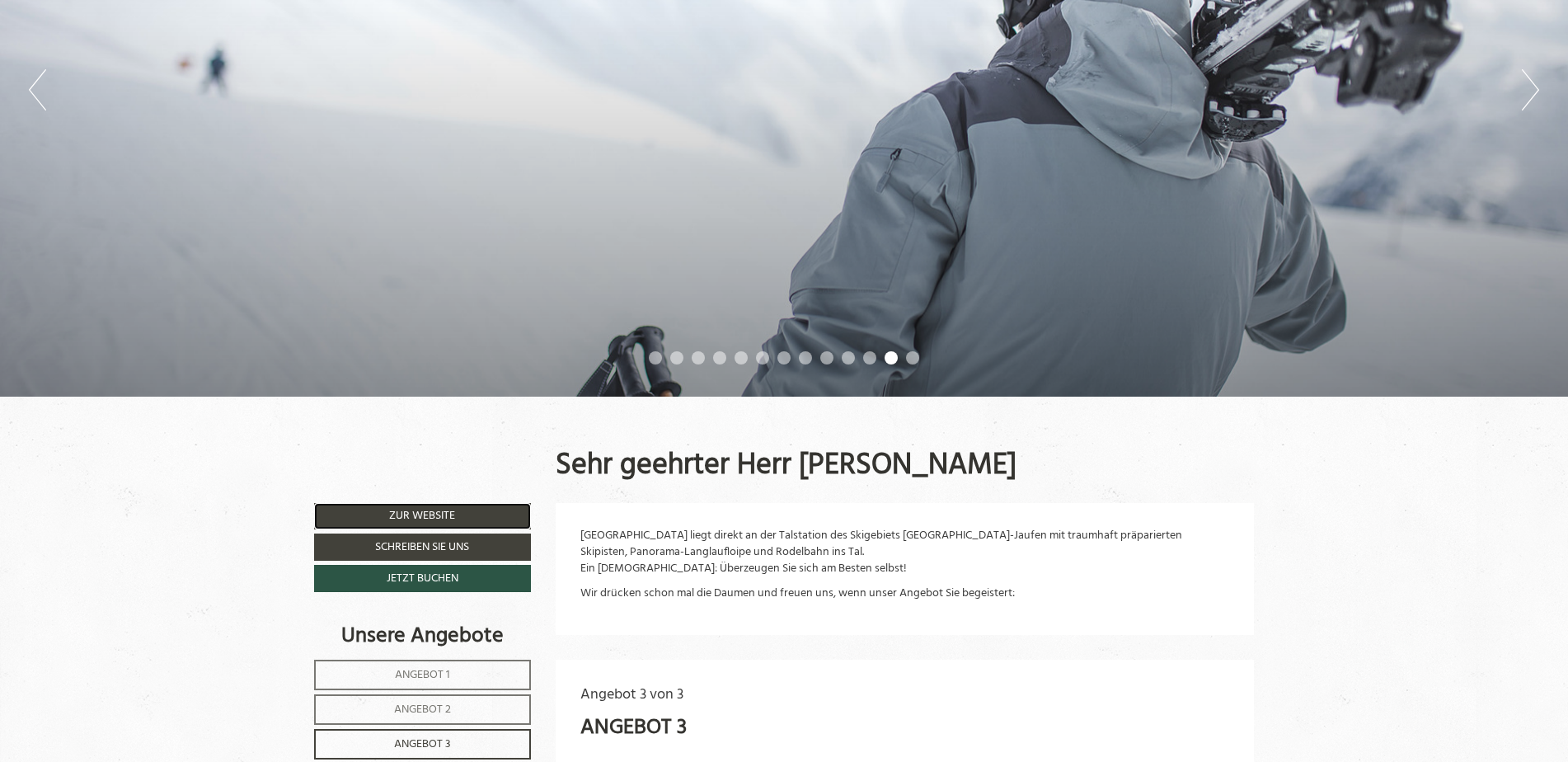
click at [383, 509] on link "Zur Website" at bounding box center [423, 517] width 217 height 27
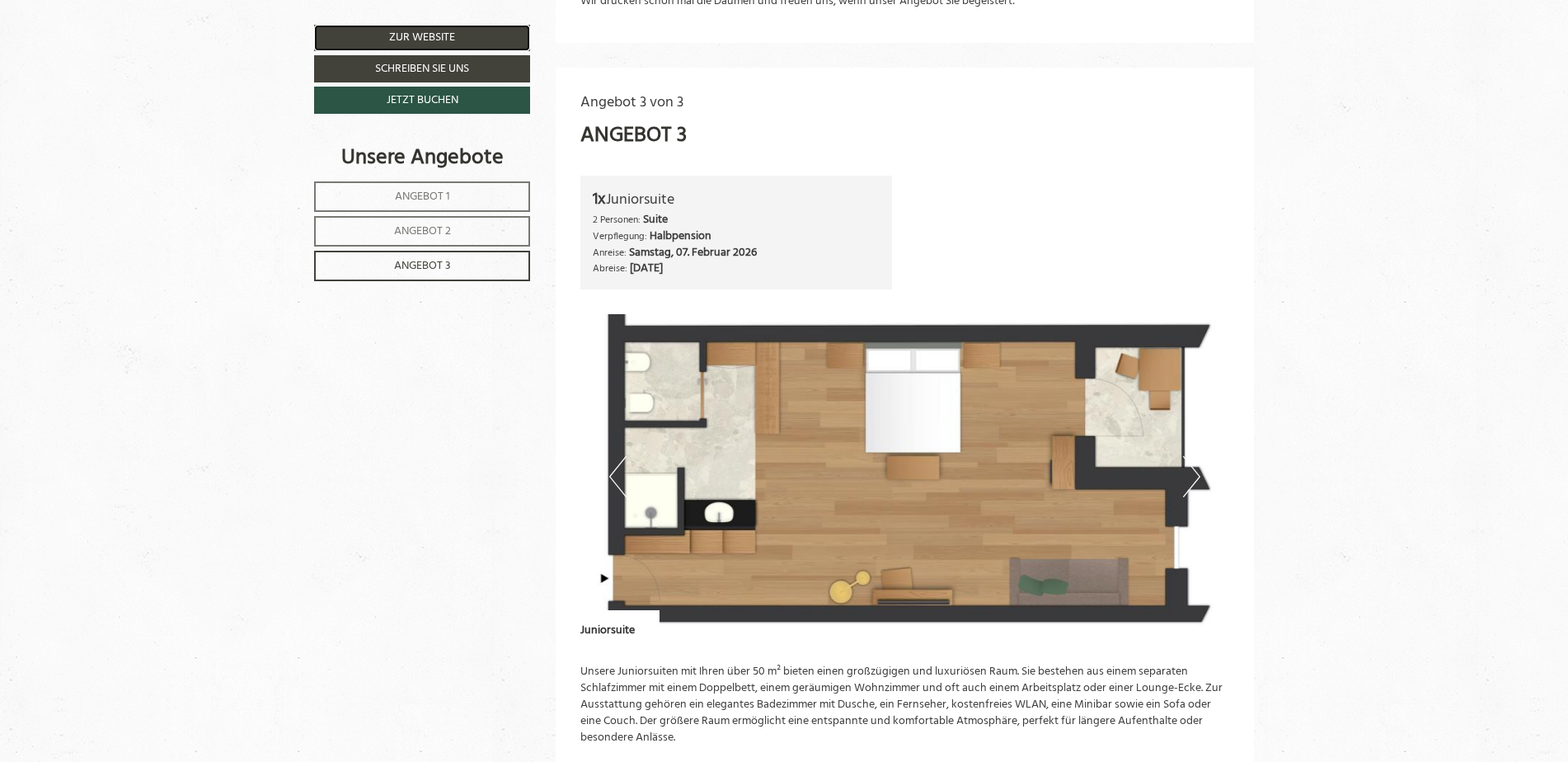
scroll to position [989, 0]
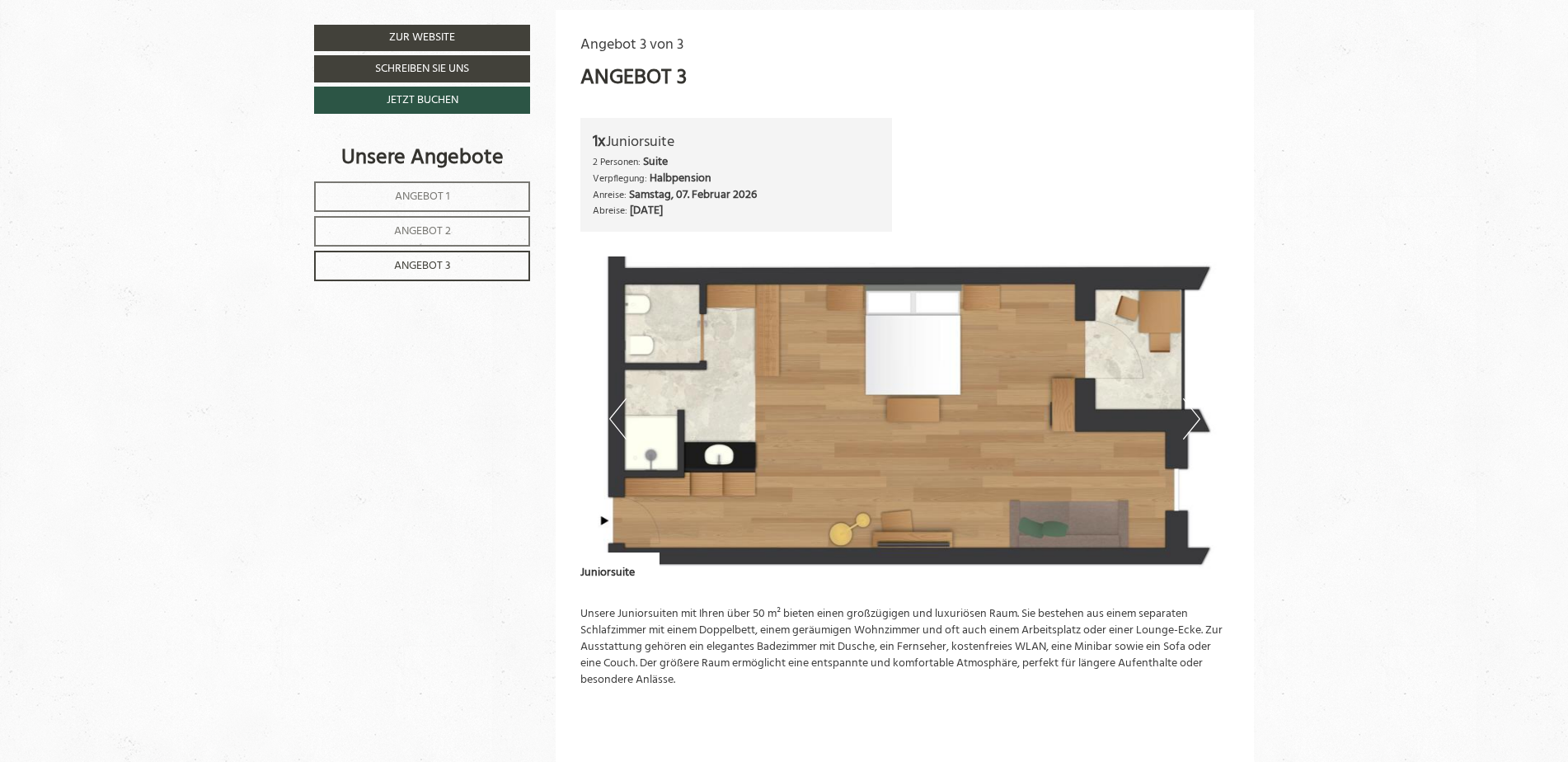
click at [1187, 417] on button "Next" at bounding box center [1191, 419] width 17 height 42
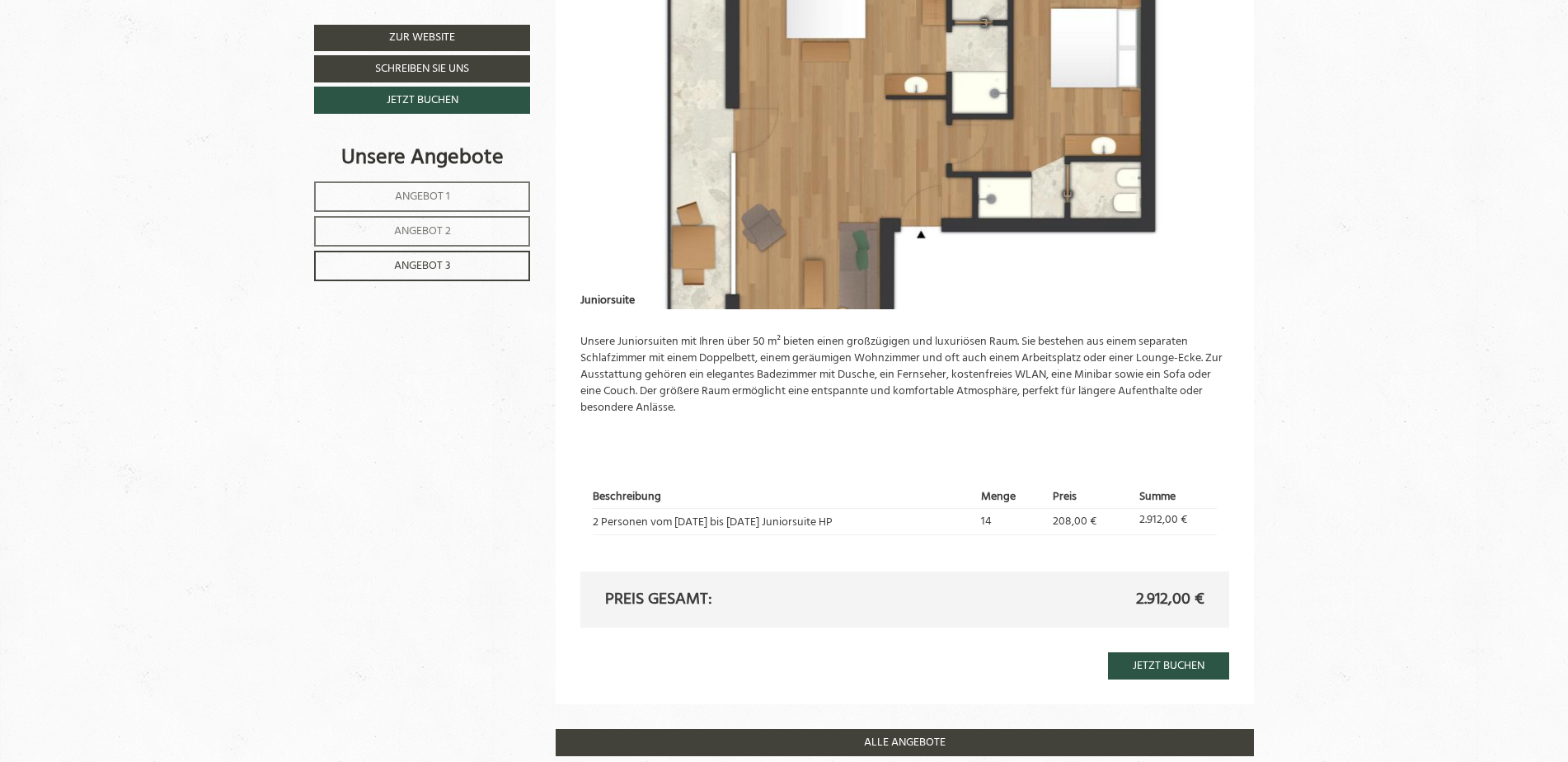
scroll to position [1319, 0]
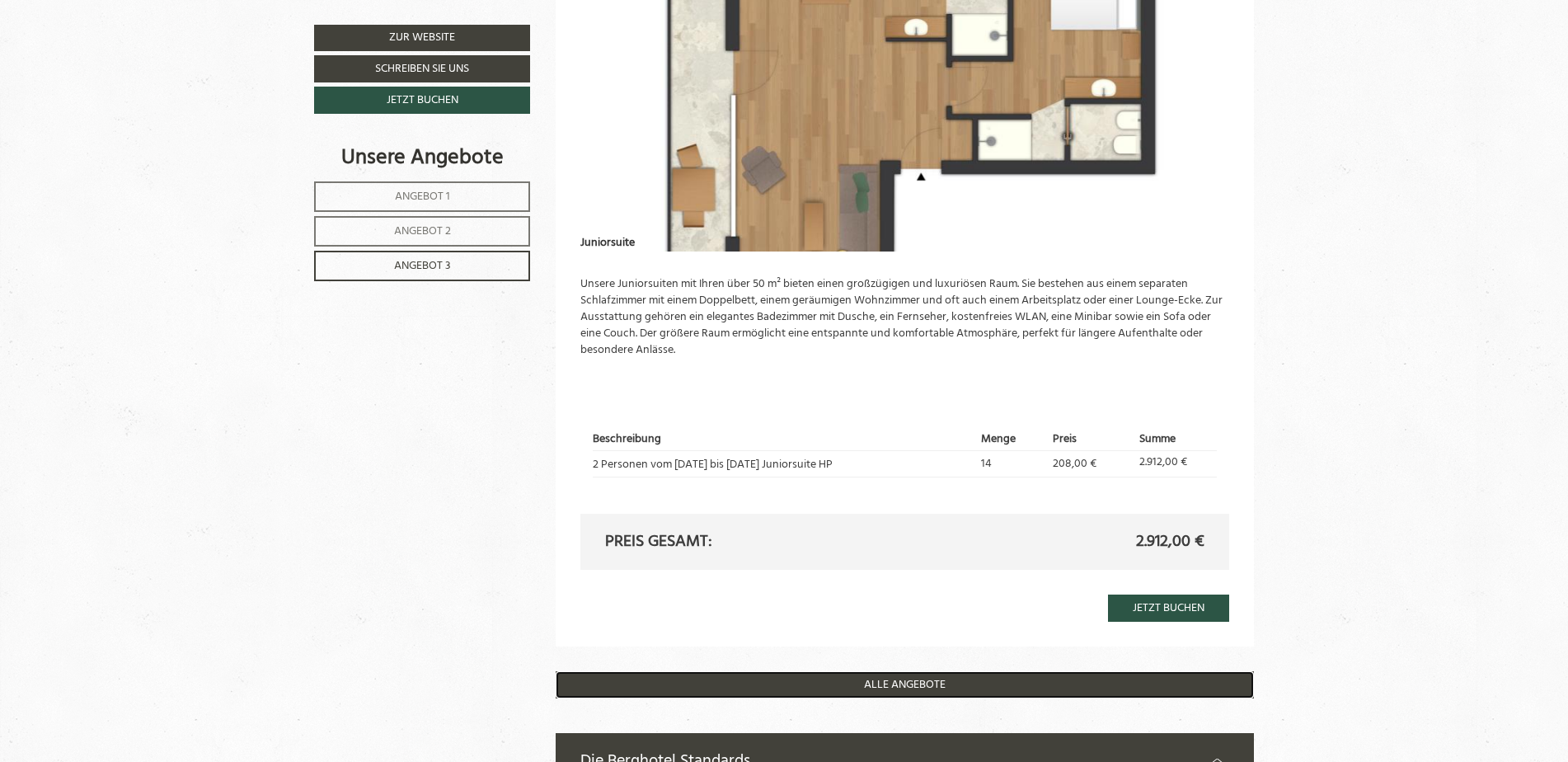
click at [913, 687] on link "ALLE ANGEBOTE" at bounding box center [905, 685] width 699 height 27
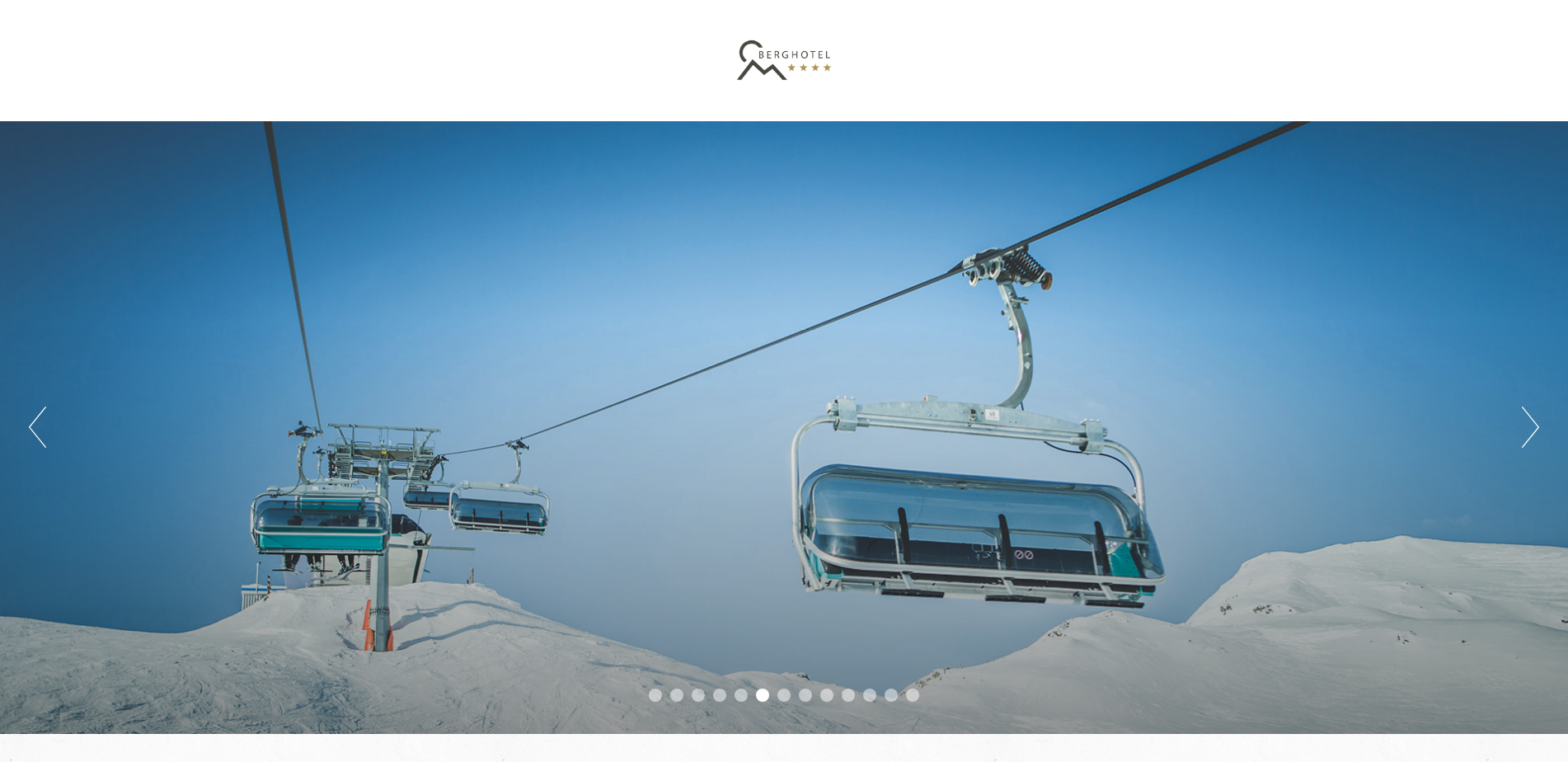
scroll to position [0, 0]
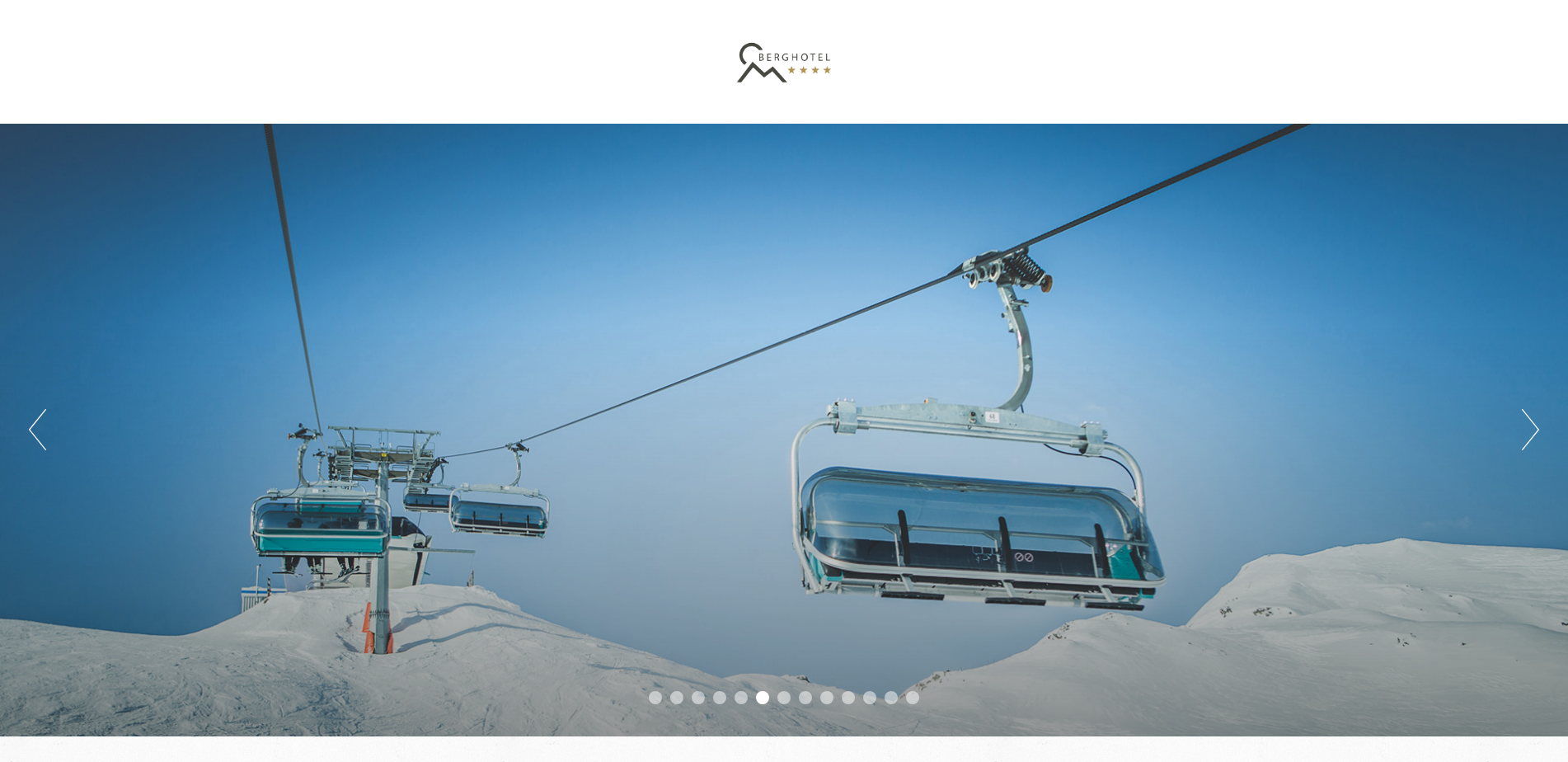
click at [1539, 429] on div "Previous Next 1 2 3 4 5 6 7 8 9 10 11 12 13" at bounding box center [784, 430] width 1568 height 612
click at [1532, 429] on button "Next" at bounding box center [1530, 430] width 17 height 42
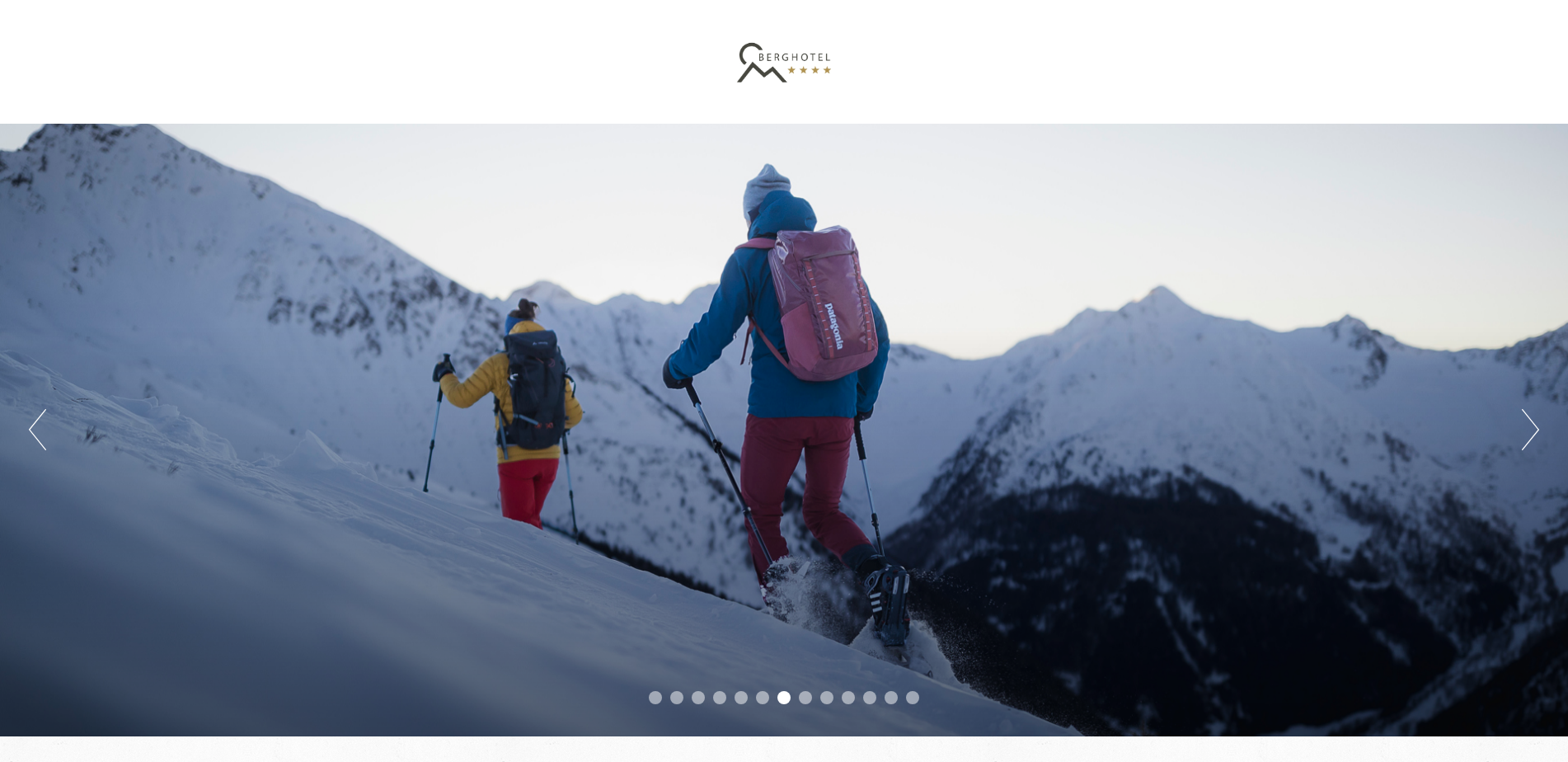
click at [1532, 429] on button "Next" at bounding box center [1530, 430] width 17 height 42
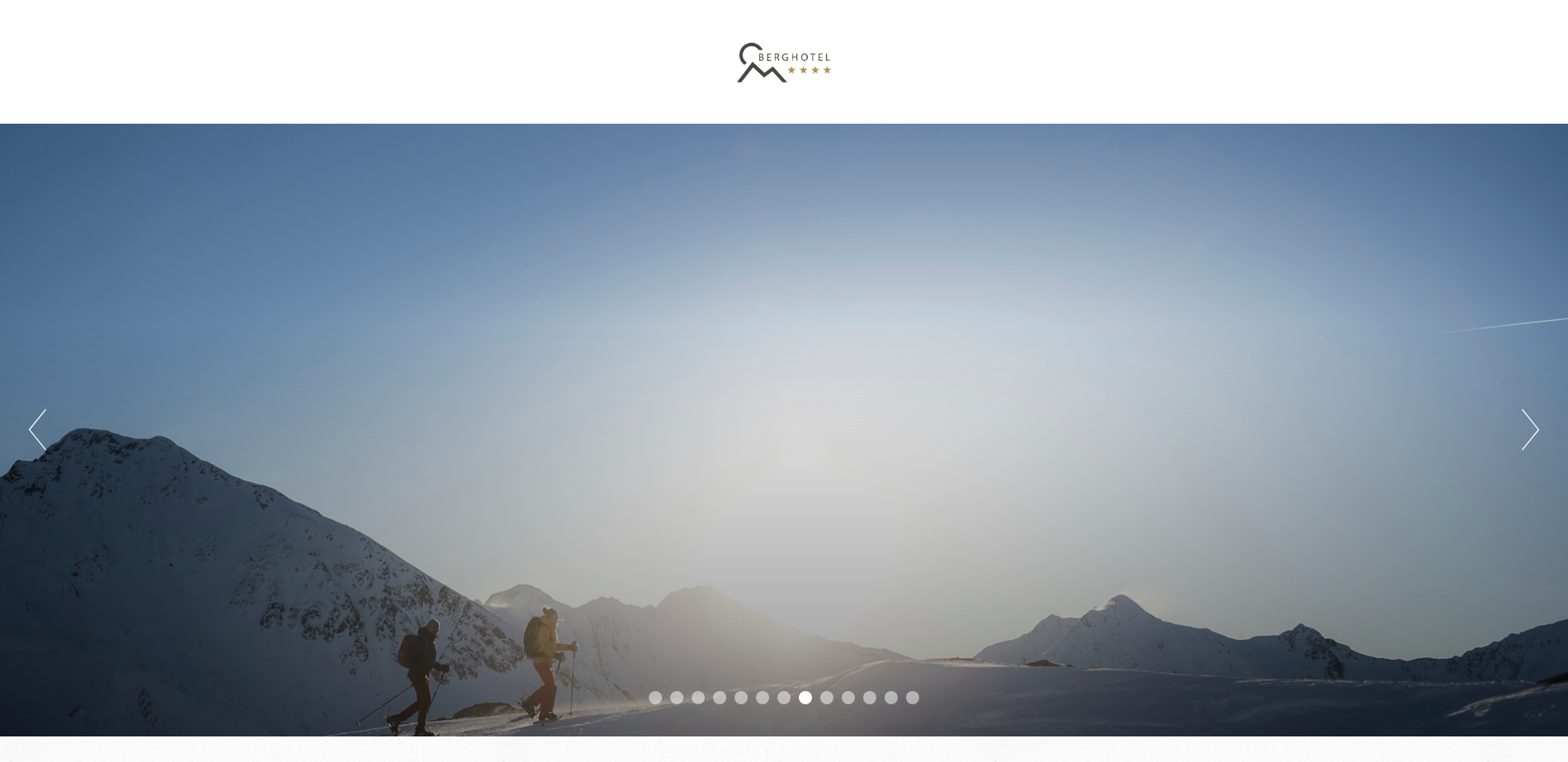
click at [1532, 429] on button "Next" at bounding box center [1530, 430] width 17 height 42
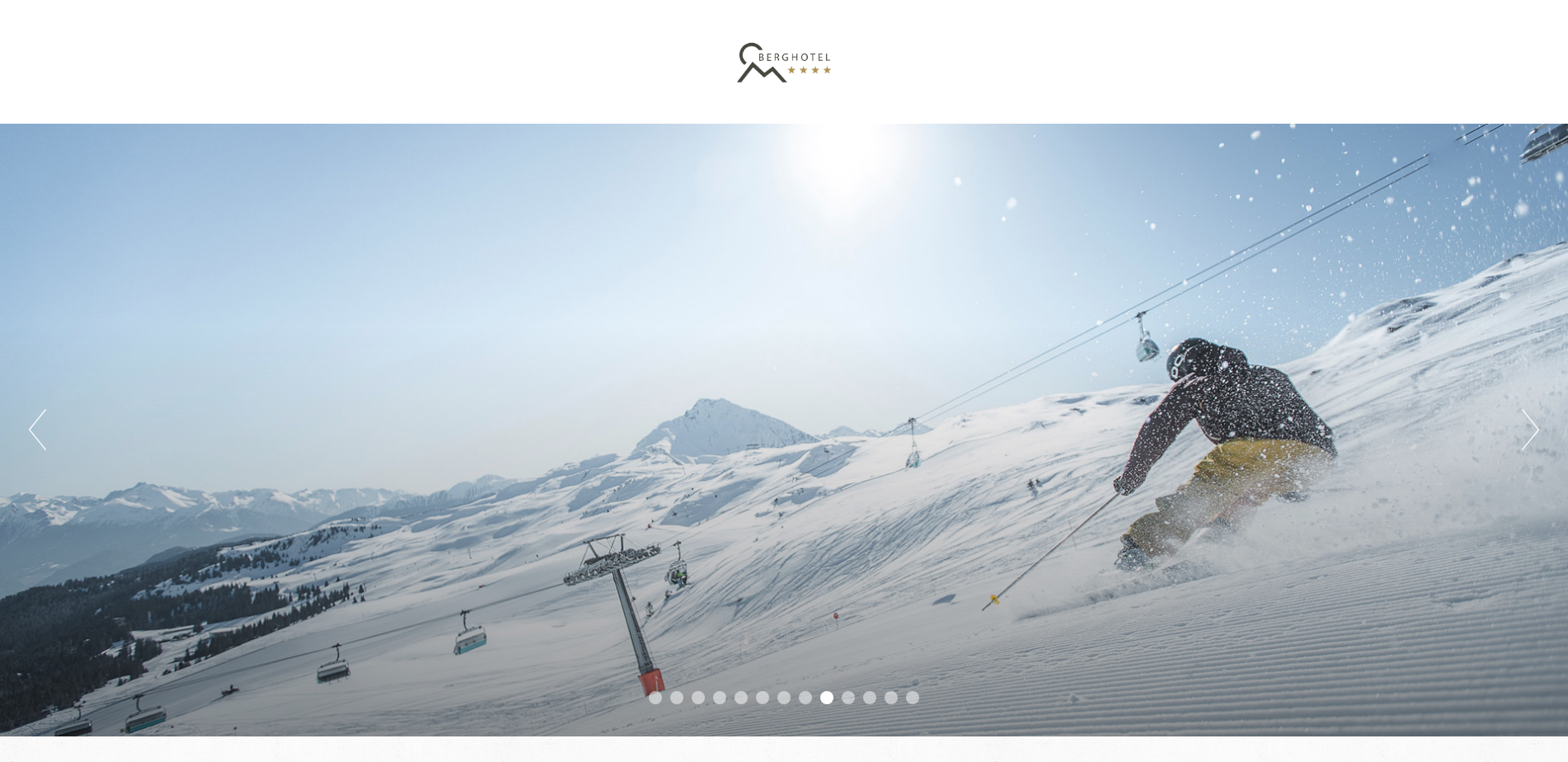
click at [1532, 429] on button "Next" at bounding box center [1530, 430] width 17 height 42
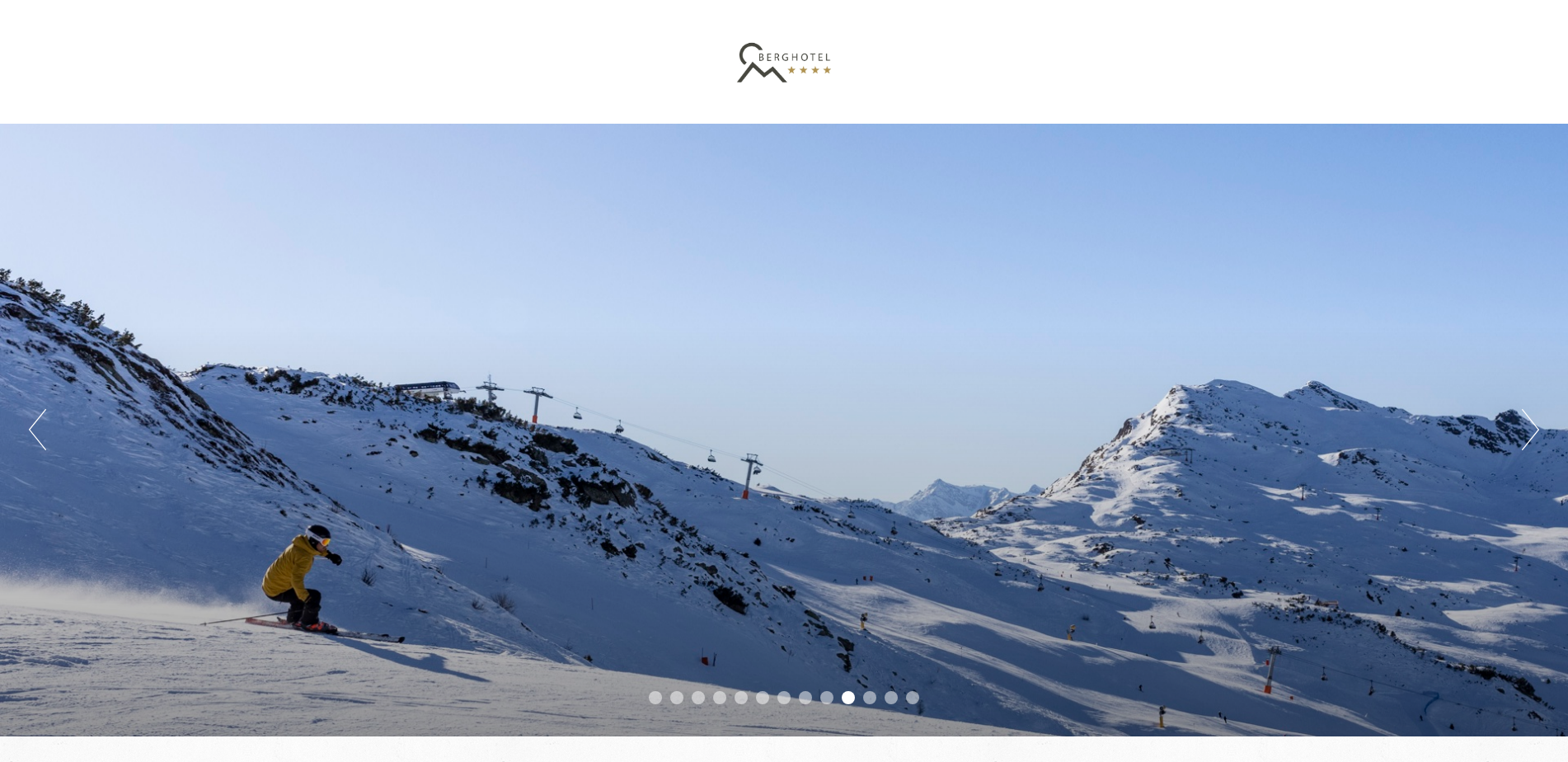
click at [1532, 429] on button "Next" at bounding box center [1530, 430] width 17 height 42
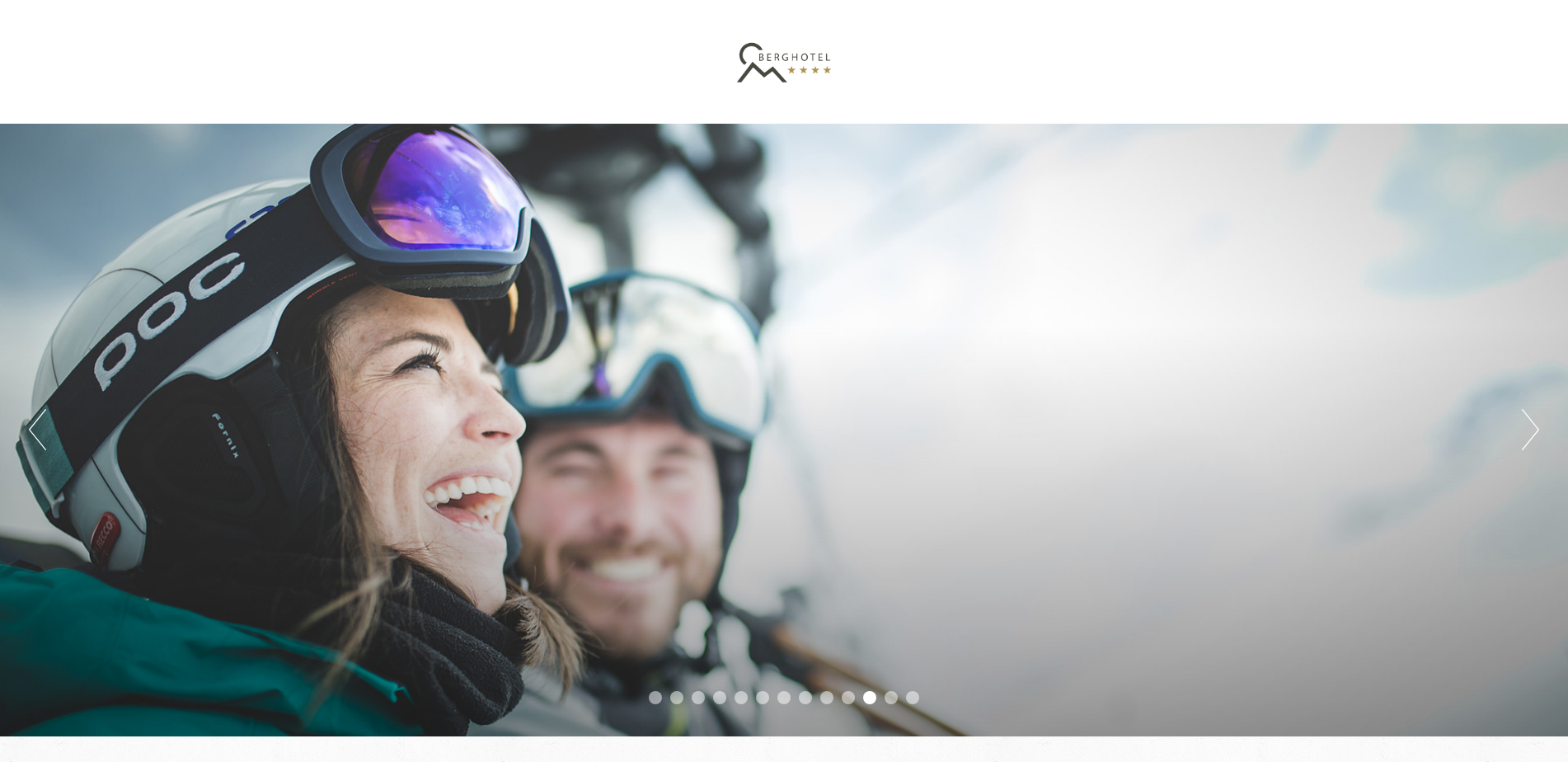
click at [1532, 429] on button "Next" at bounding box center [1530, 430] width 17 height 42
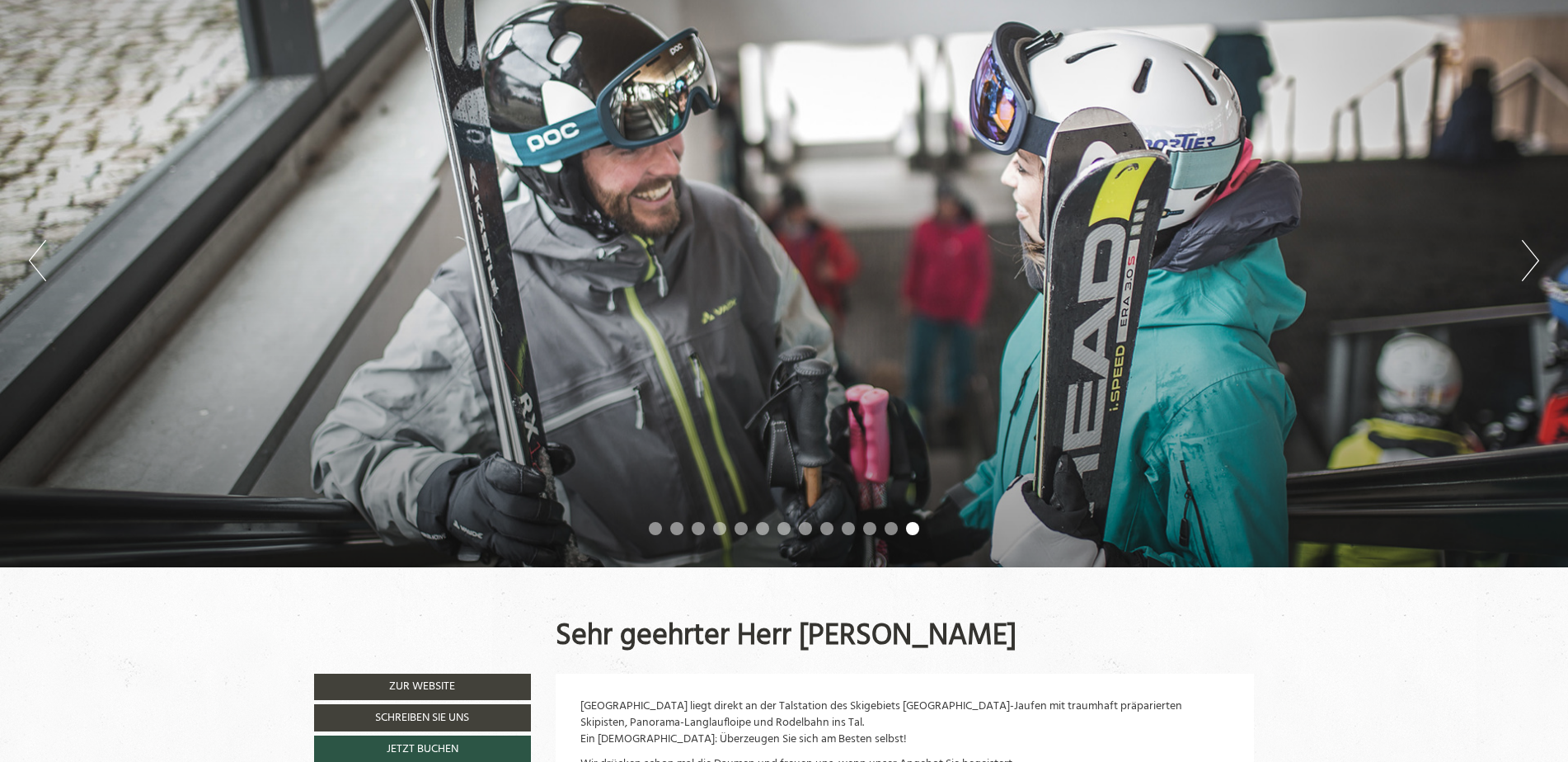
scroll to position [660, 0]
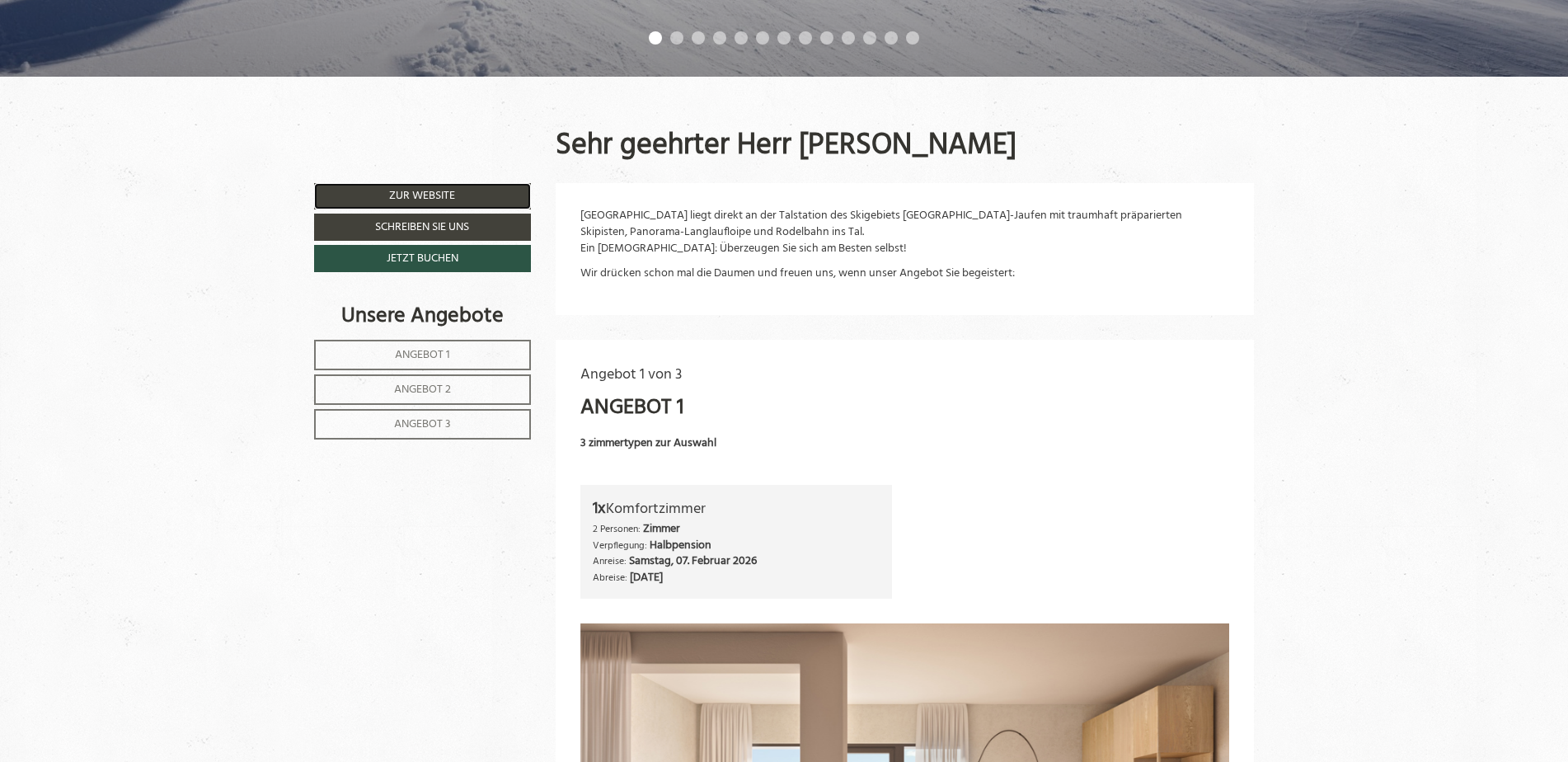
click at [437, 197] on link "Zur Website" at bounding box center [423, 196] width 217 height 27
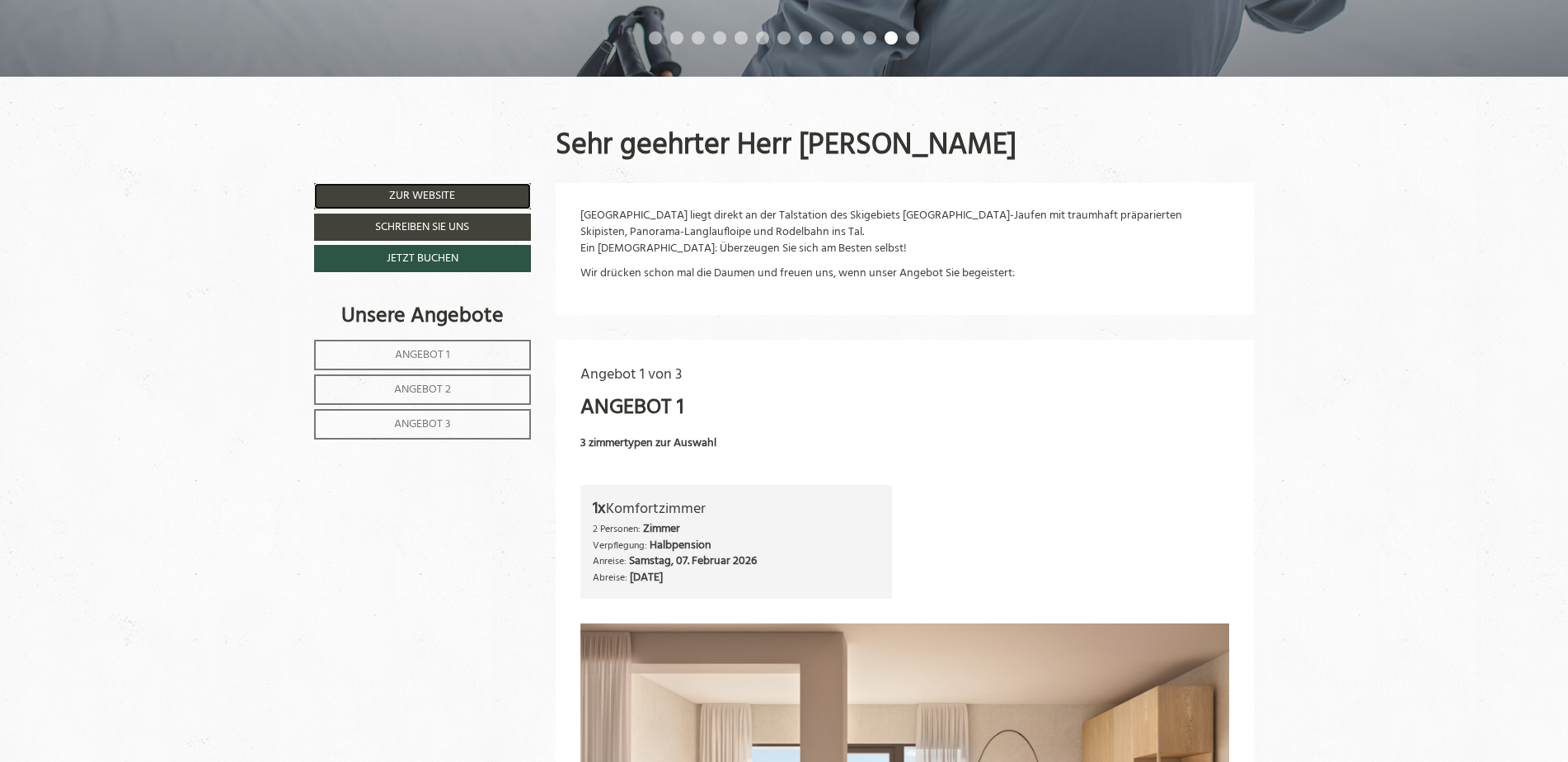
scroll to position [1071, 0]
